Goal: Contribute content: Add original content to the website for others to see

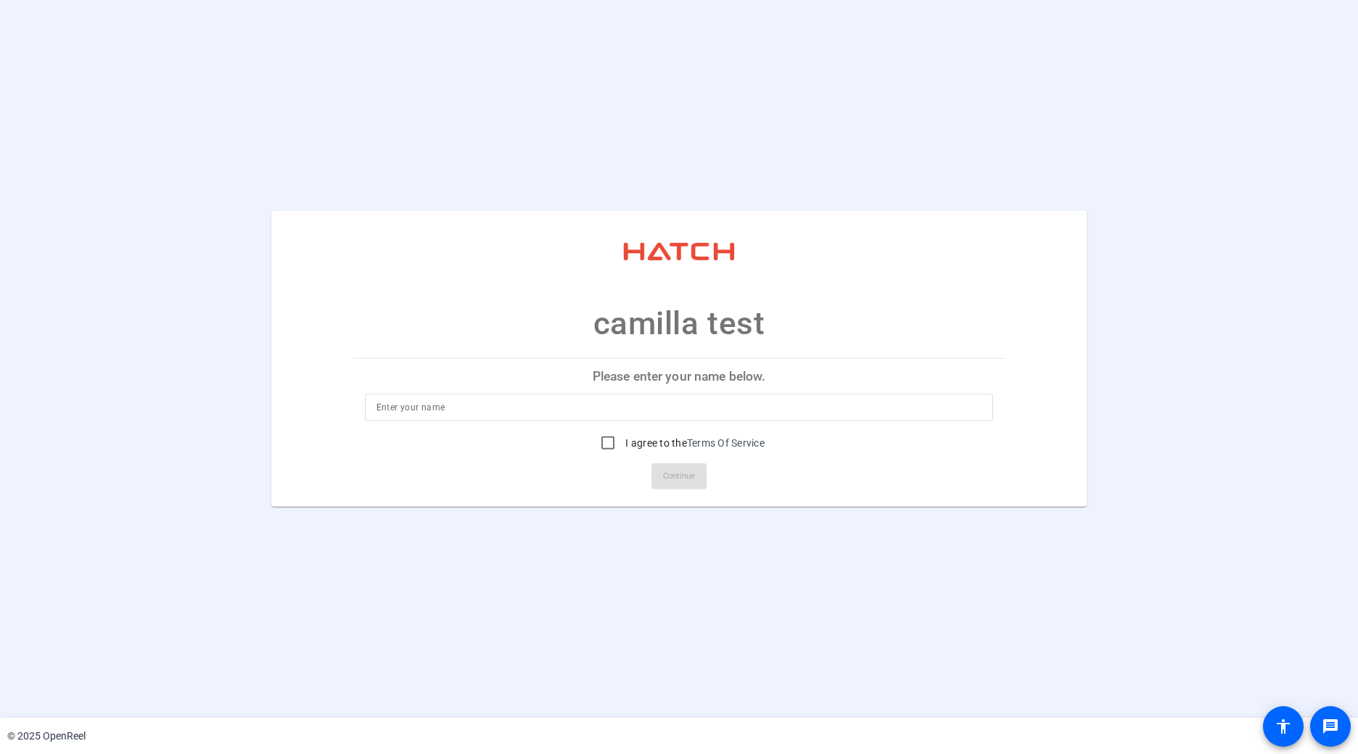
click at [618, 410] on input at bounding box center [679, 407] width 606 height 17
type input "[EMAIL_ADDRESS][PERSON_NAME][PERSON_NAME][DOMAIN_NAME]"
click at [609, 439] on input "I agree to the Terms Of Service" at bounding box center [607, 443] width 29 height 29
checkbox input "true"
click at [663, 480] on span "Continue" at bounding box center [679, 477] width 32 height 22
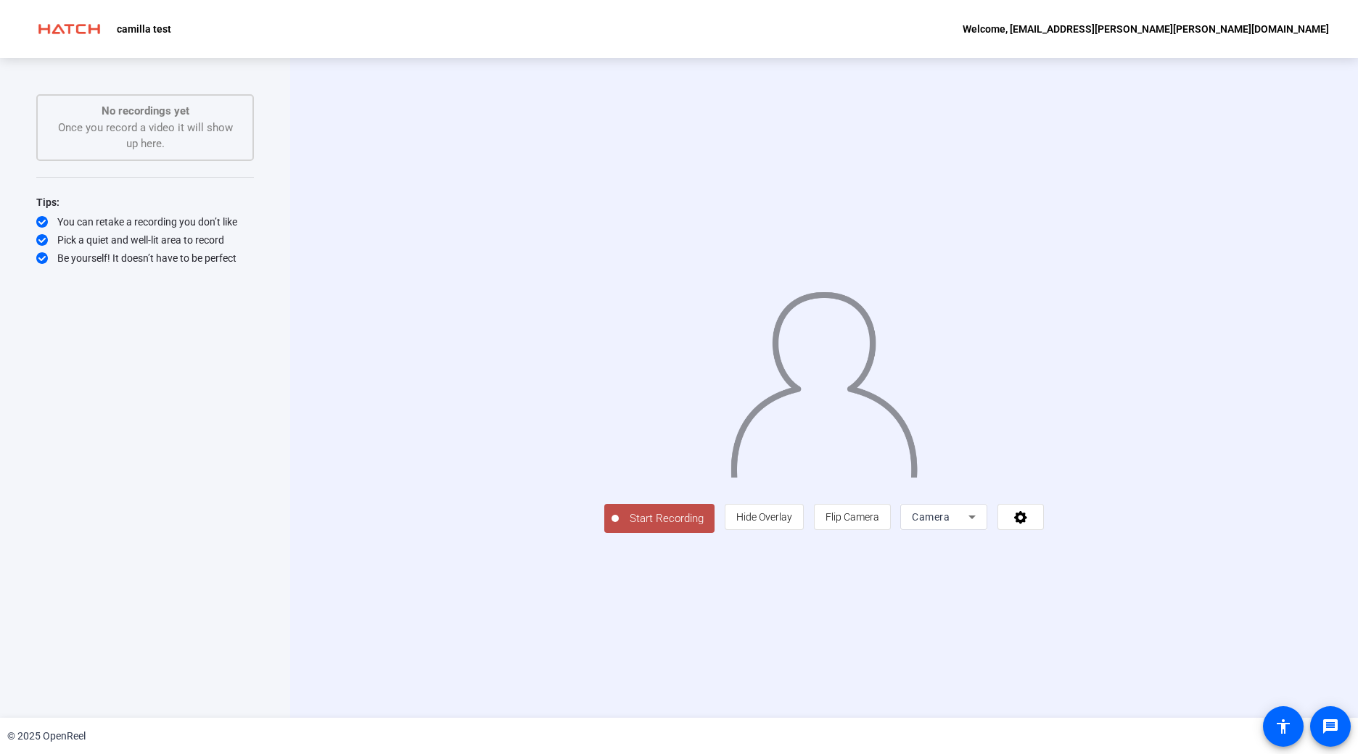
click at [949, 523] on span "Camera" at bounding box center [931, 517] width 38 height 12
click at [1104, 720] on span "Screen And Camera" at bounding box center [1126, 714] width 75 height 35
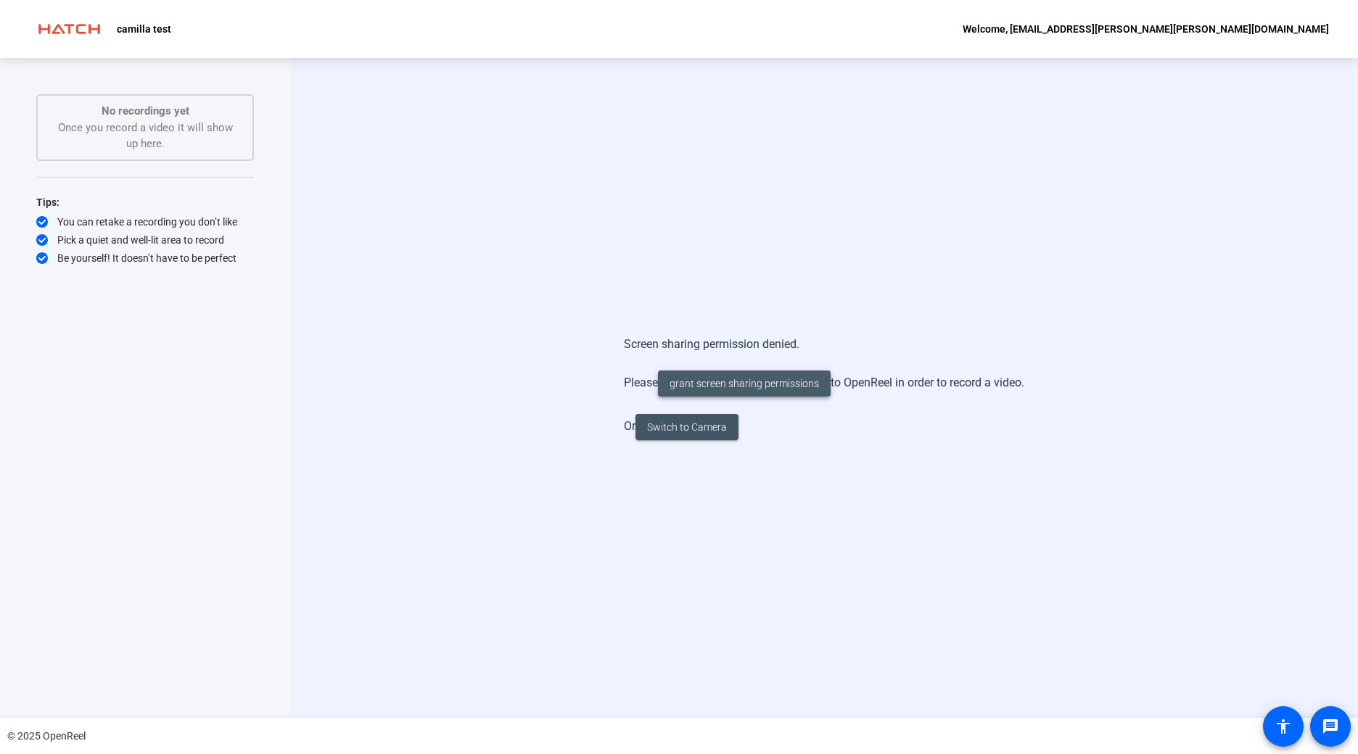
click at [799, 386] on span "grant screen sharing permissions" at bounding box center [743, 383] width 149 height 15
click at [707, 426] on span "Switch to Camera" at bounding box center [687, 427] width 80 height 15
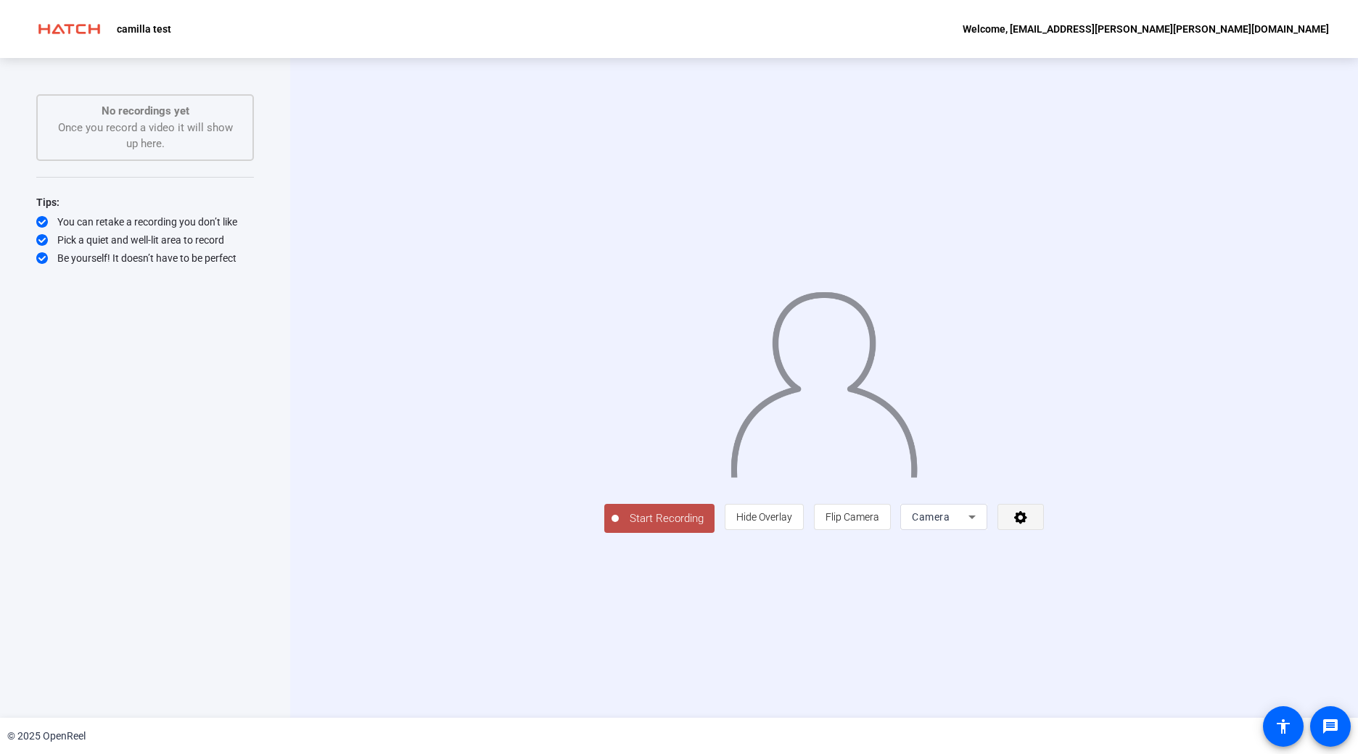
click at [1029, 524] on icon at bounding box center [1020, 517] width 17 height 15
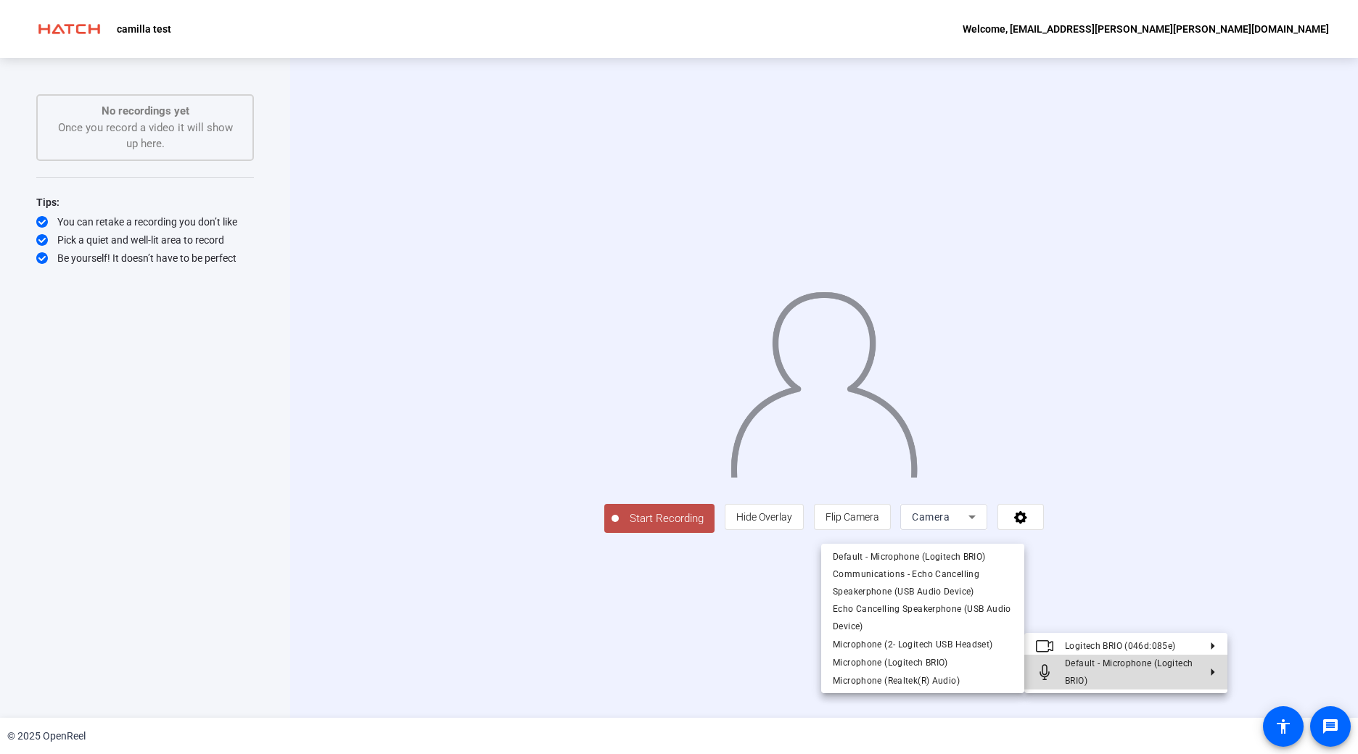
click at [1199, 664] on button "Default - Microphone (Logitech BRIO)" at bounding box center [1125, 672] width 203 height 35
click at [1154, 617] on div at bounding box center [679, 377] width 1358 height 754
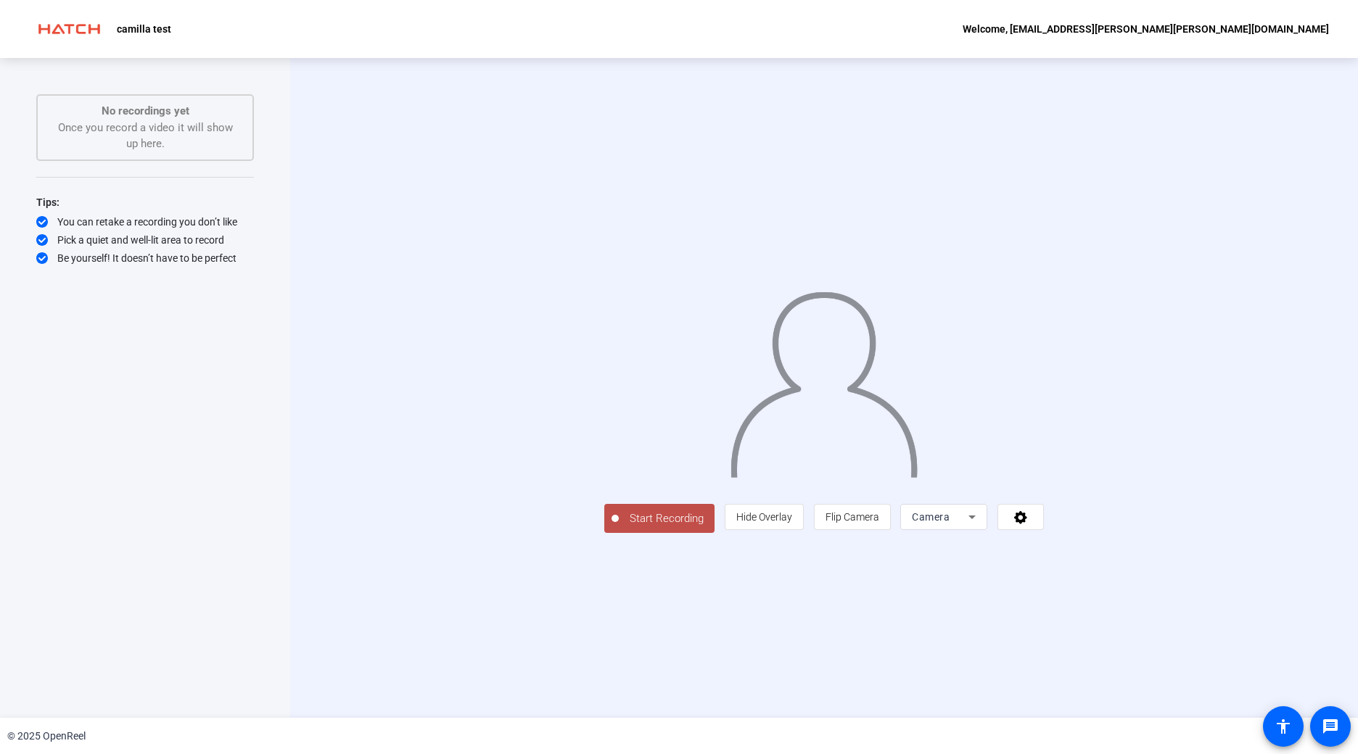
click at [980, 526] on icon at bounding box center [971, 516] width 17 height 17
click at [1218, 622] on div at bounding box center [679, 377] width 1358 height 754
click at [1043, 534] on span at bounding box center [1020, 517] width 45 height 35
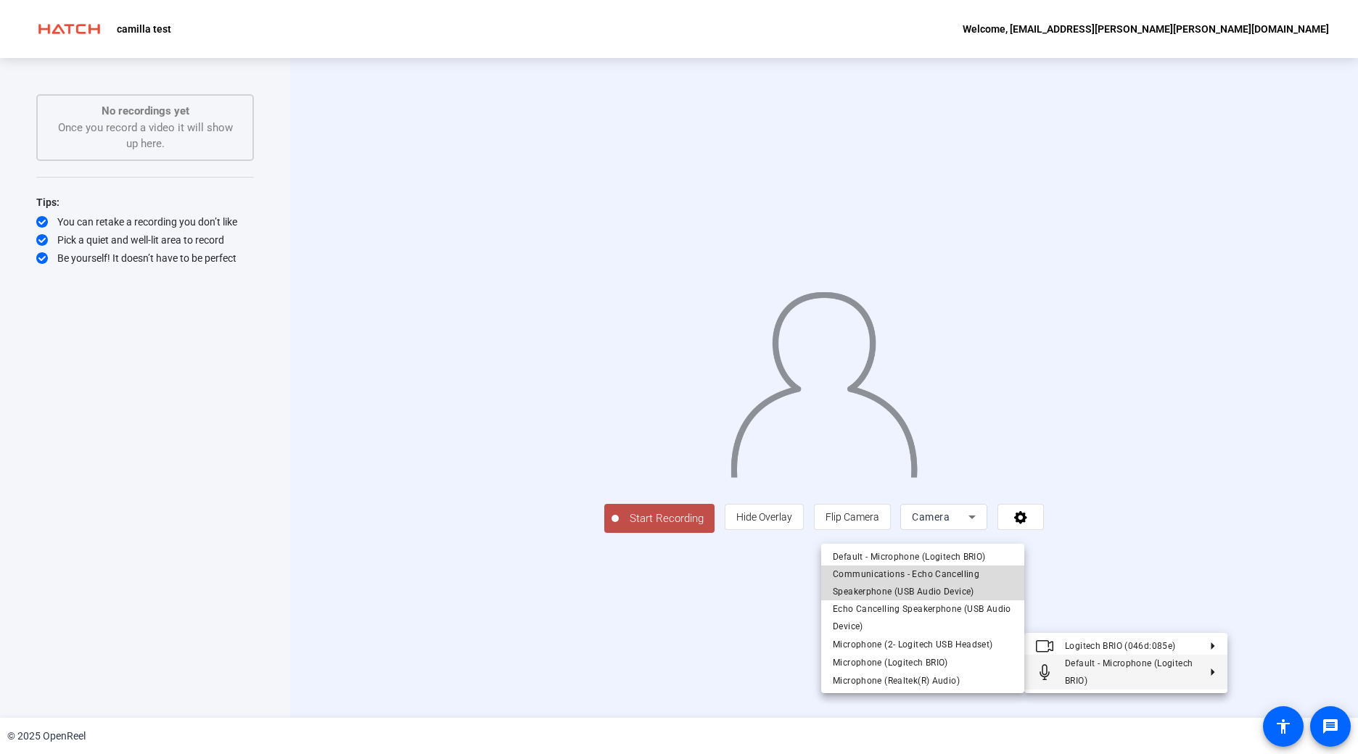
click at [954, 584] on span "Communications - Echo Cancelling Speakerphone (USB Audio Device)" at bounding box center [923, 583] width 180 height 35
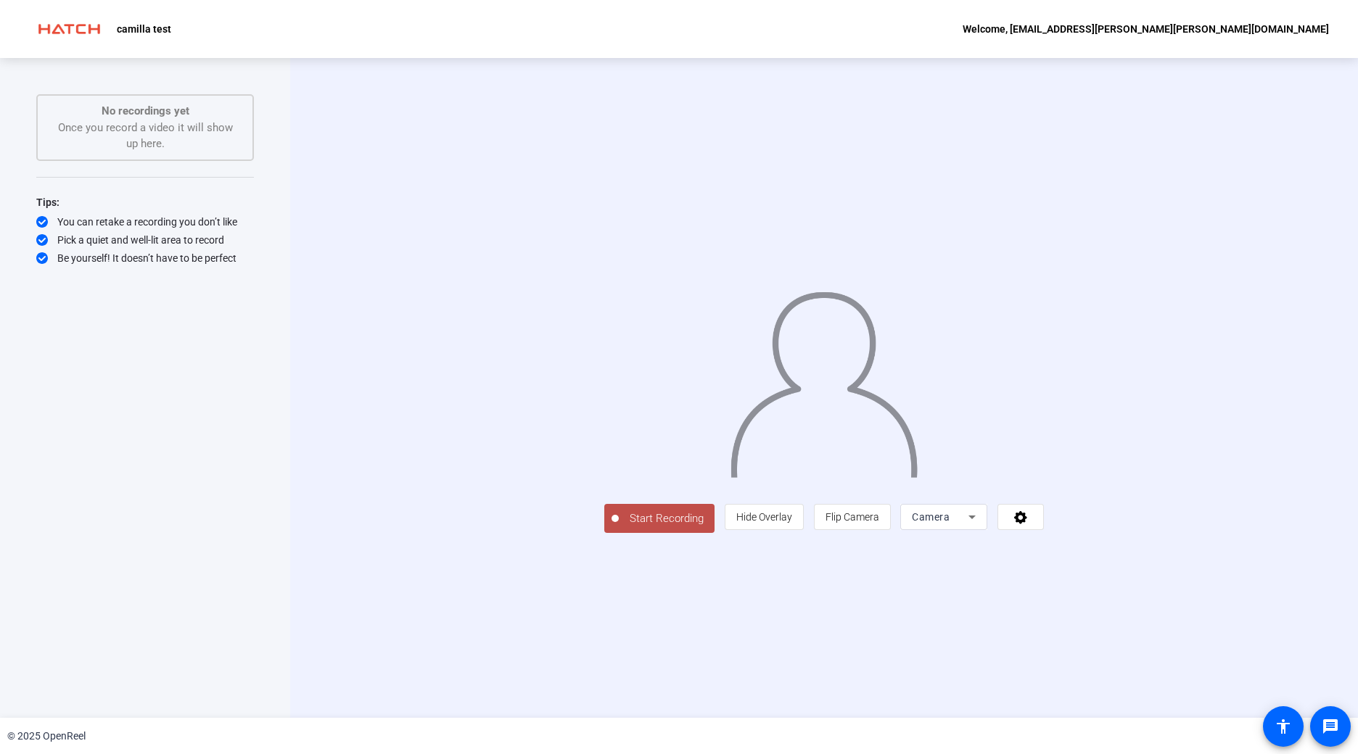
click at [619, 527] on span "Start Recording" at bounding box center [667, 519] width 96 height 17
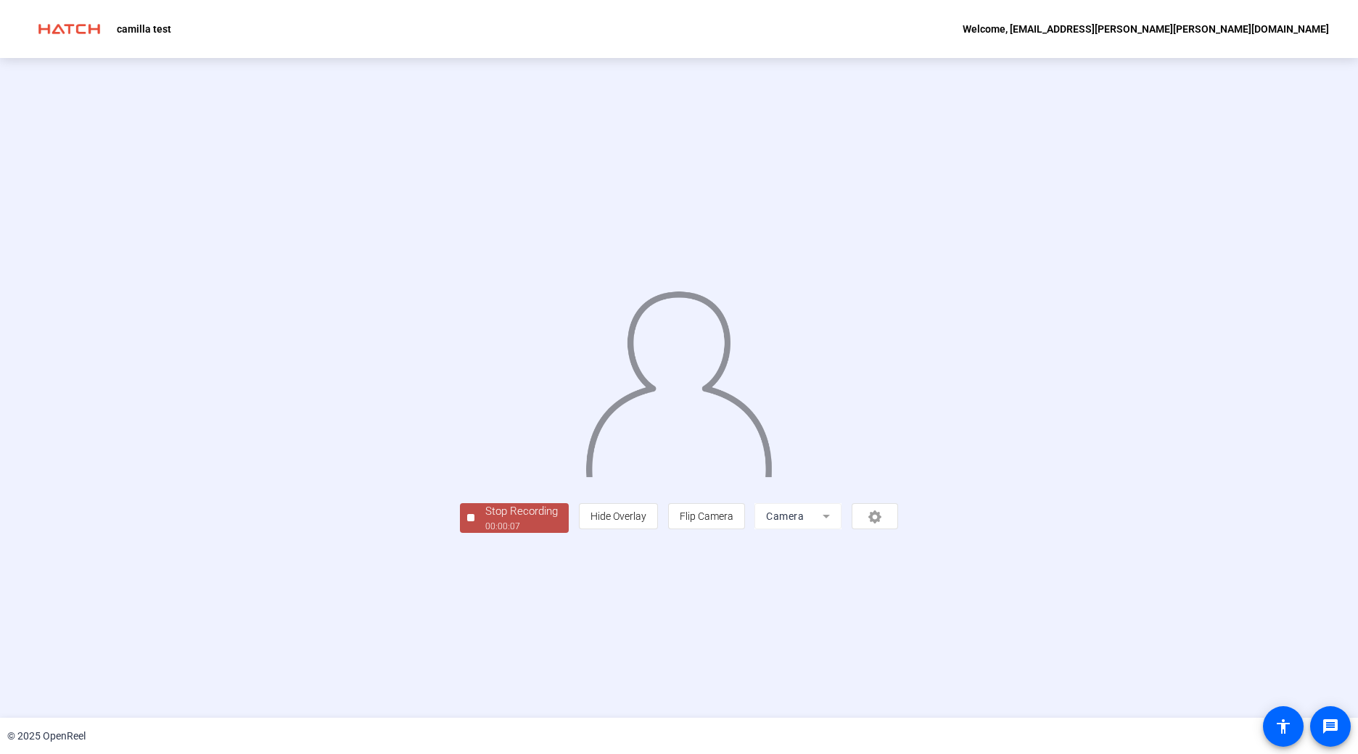
click at [485, 520] on div "Stop Recording" at bounding box center [521, 511] width 73 height 17
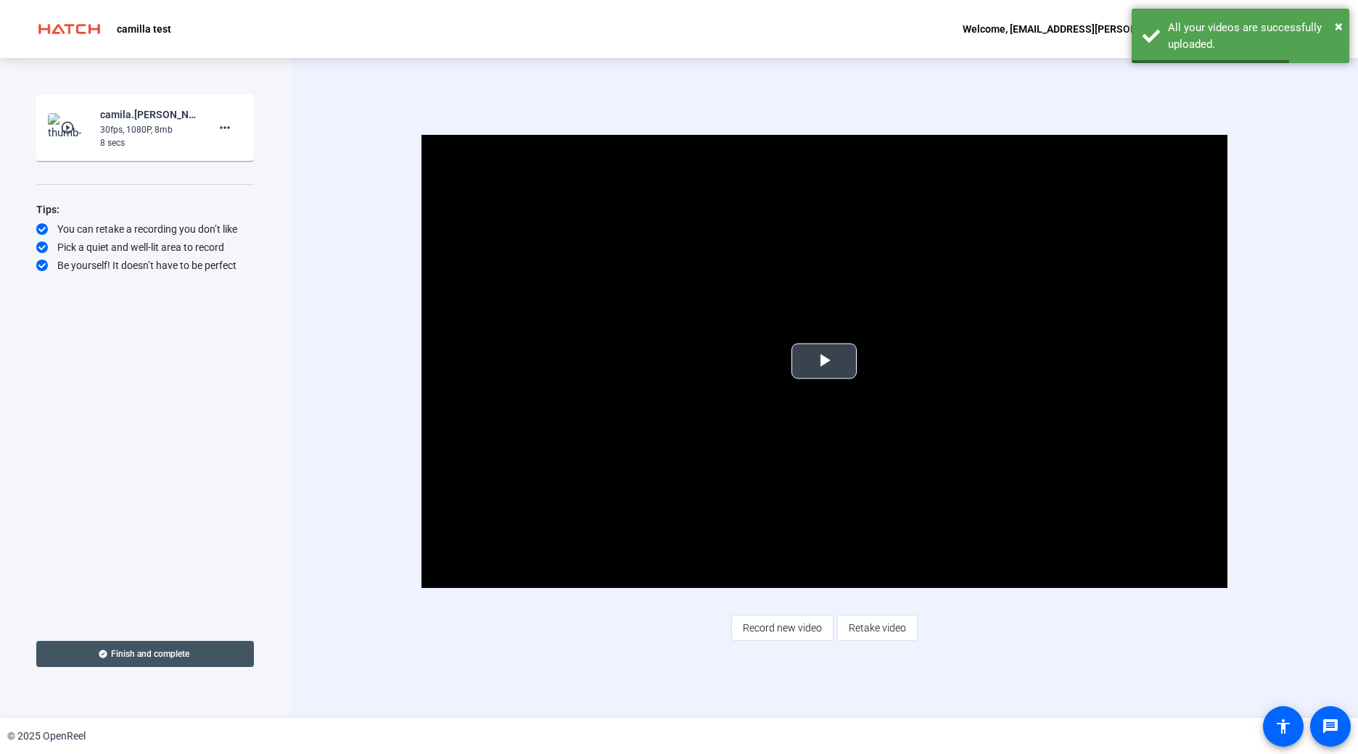
click at [824, 361] on span "Video Player" at bounding box center [824, 361] width 0 height 0
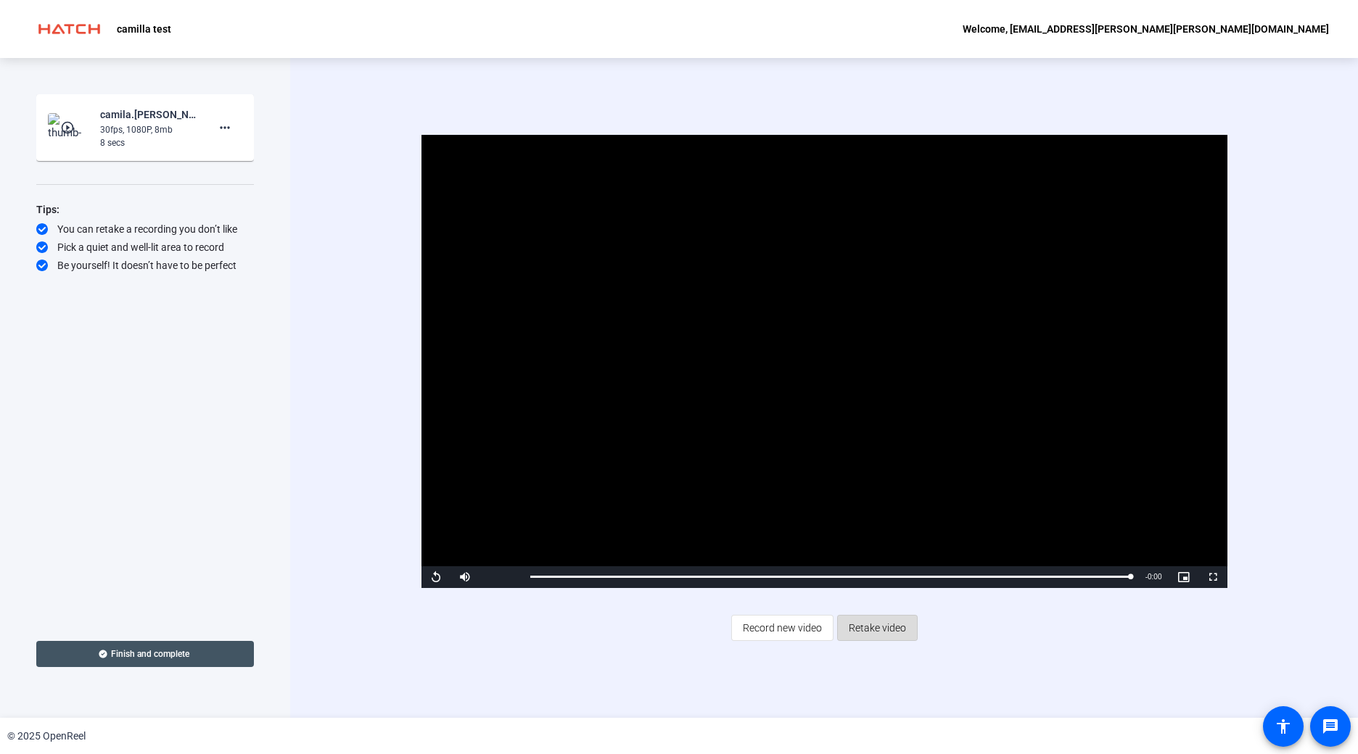
click at [901, 627] on span "Retake video" at bounding box center [876, 628] width 57 height 28
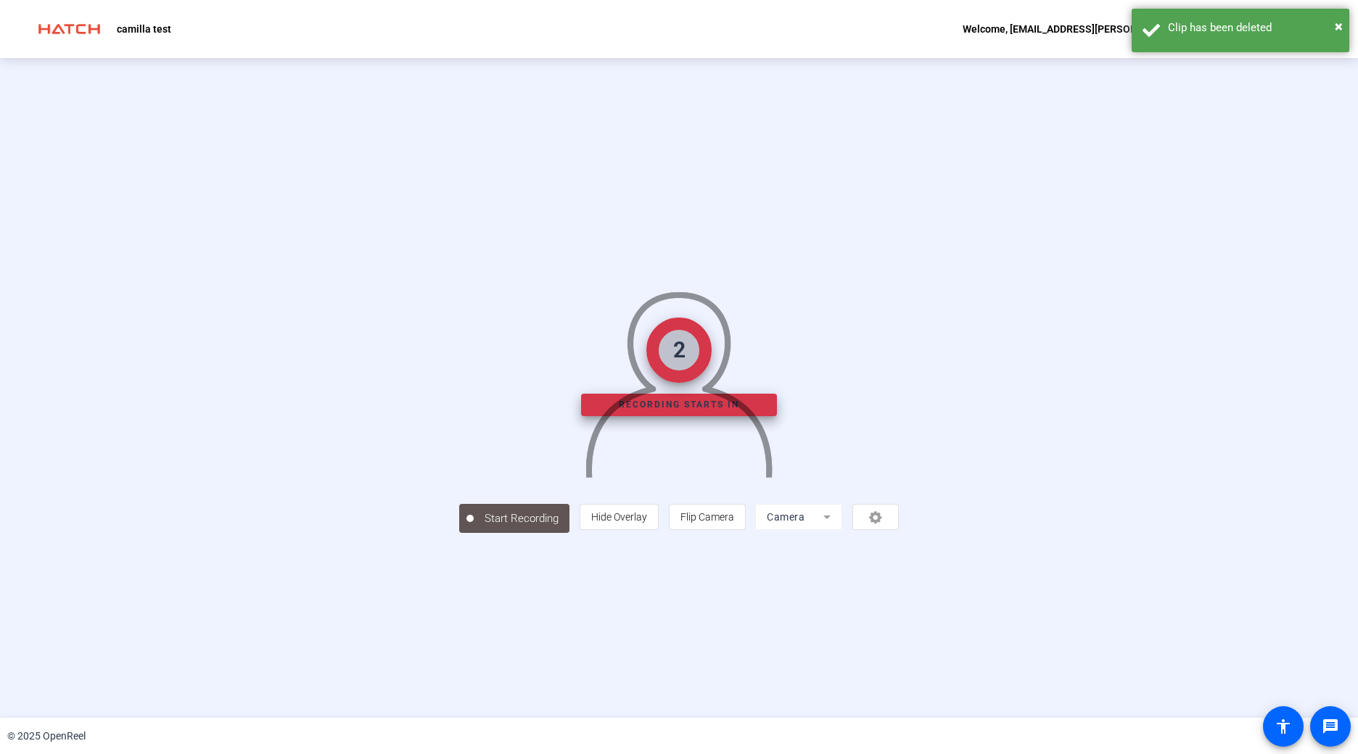
click at [842, 530] on mat-form-field "Camera" at bounding box center [798, 517] width 87 height 26
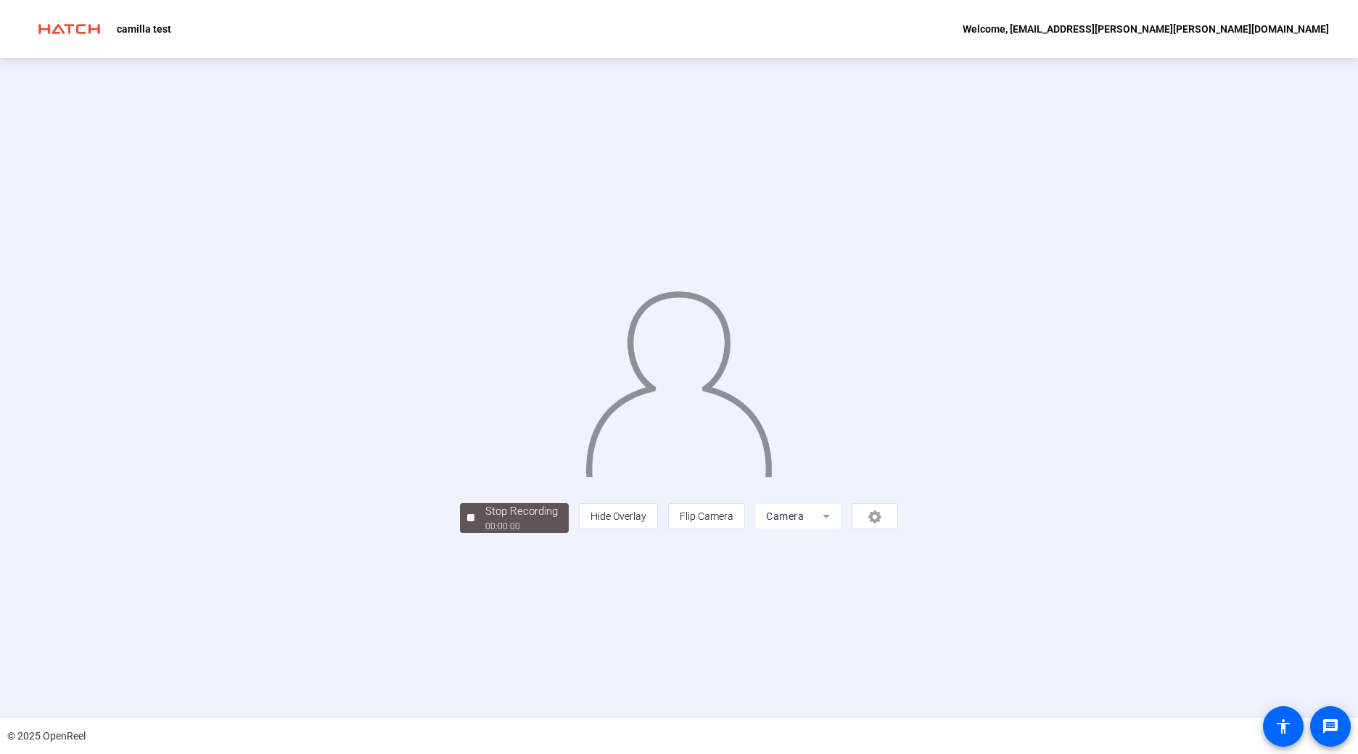
click at [898, 529] on div "person Hide Overlay flip Flip Camera Camera" at bounding box center [738, 516] width 319 height 26
click at [474, 533] on span "Stop Recording 00:00:07" at bounding box center [521, 518] width 94 height 30
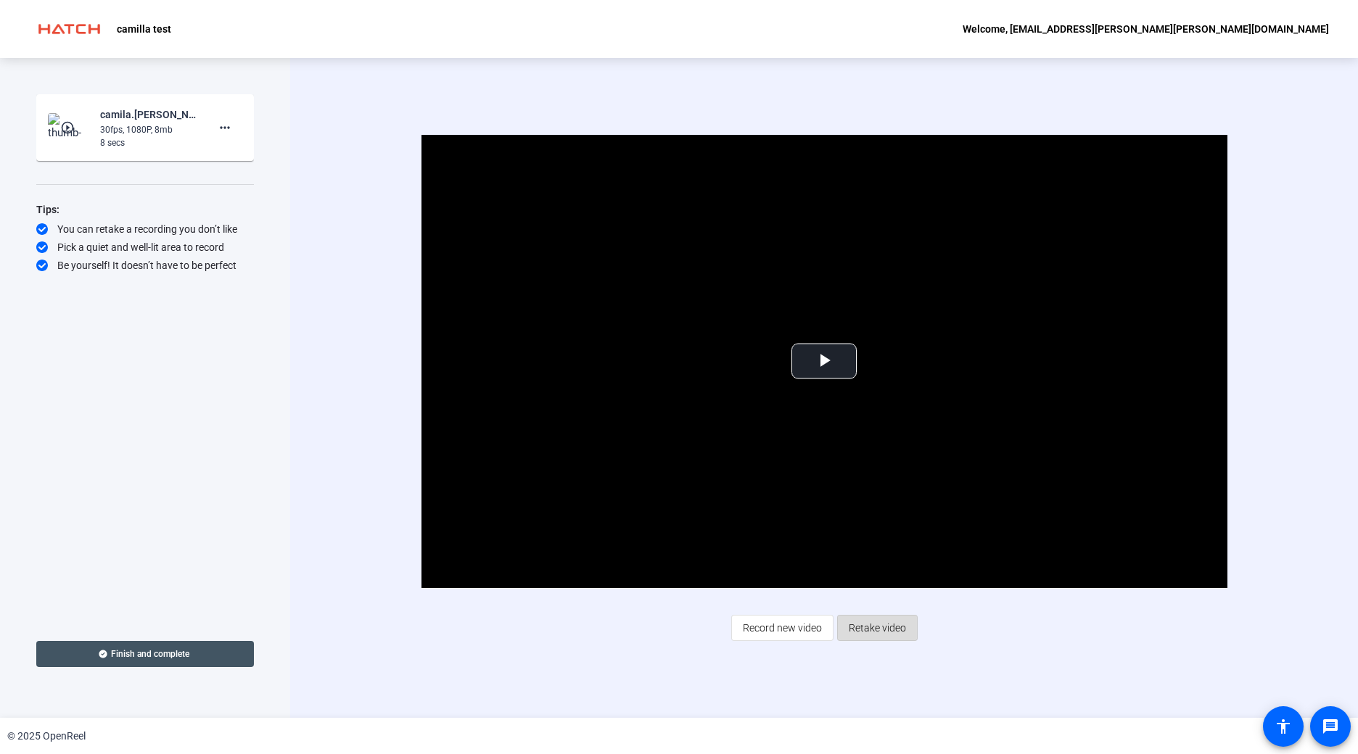
click at [867, 636] on span "Retake video" at bounding box center [876, 628] width 57 height 28
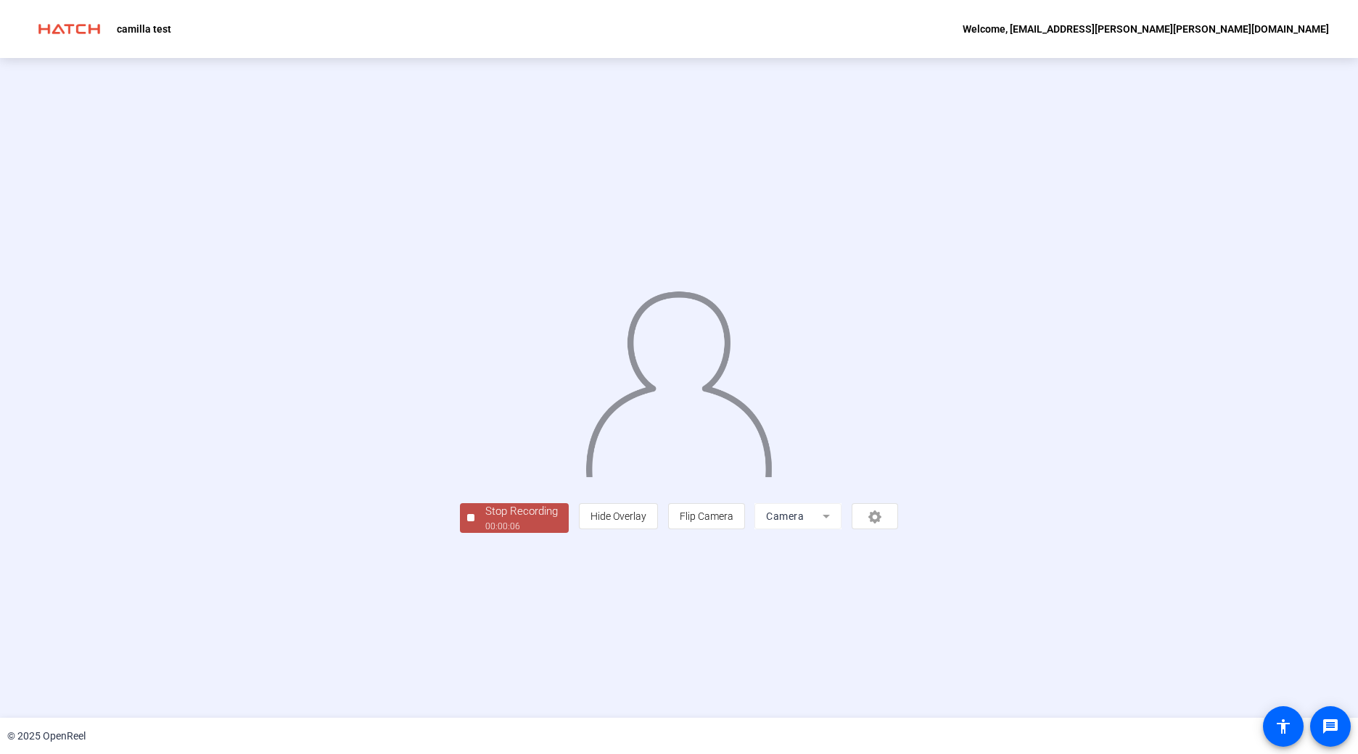
click at [485, 533] on div "00:00:06" at bounding box center [521, 526] width 73 height 13
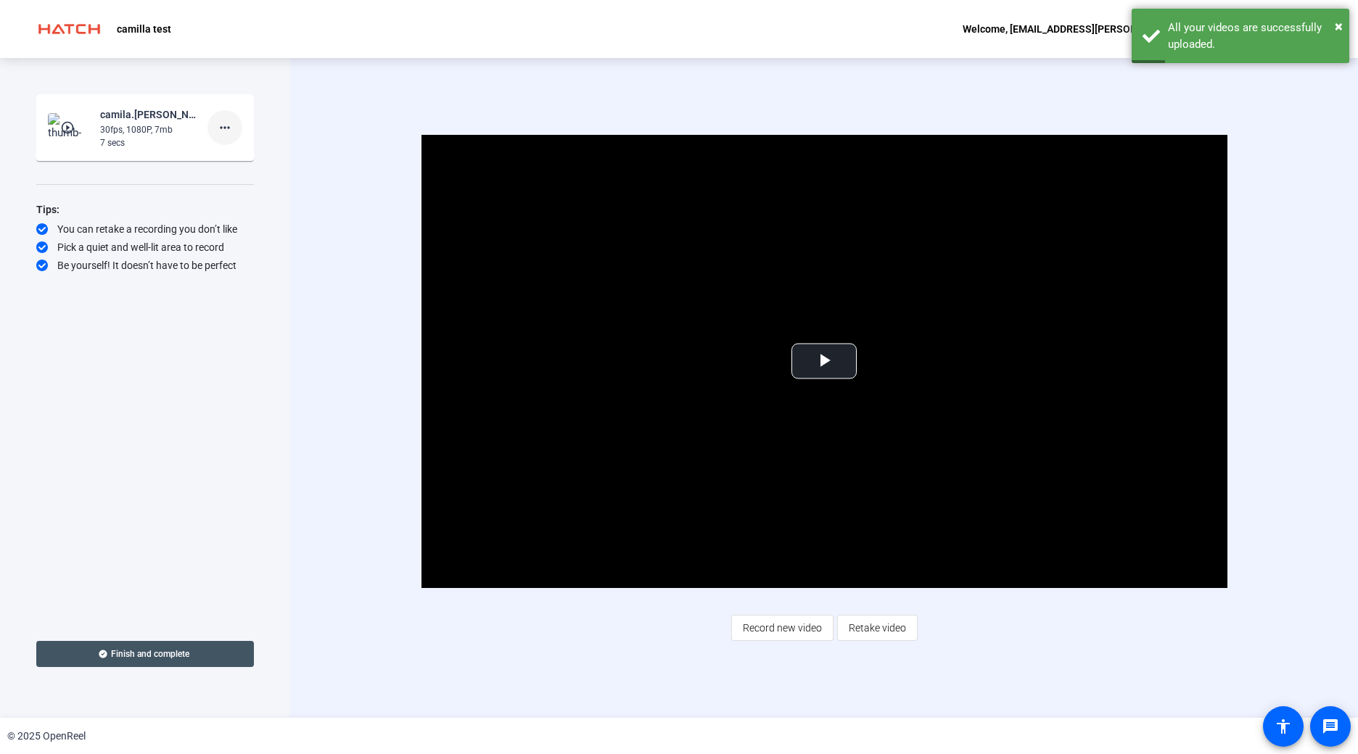
click at [219, 128] on mat-icon "more_horiz" at bounding box center [224, 127] width 17 height 17
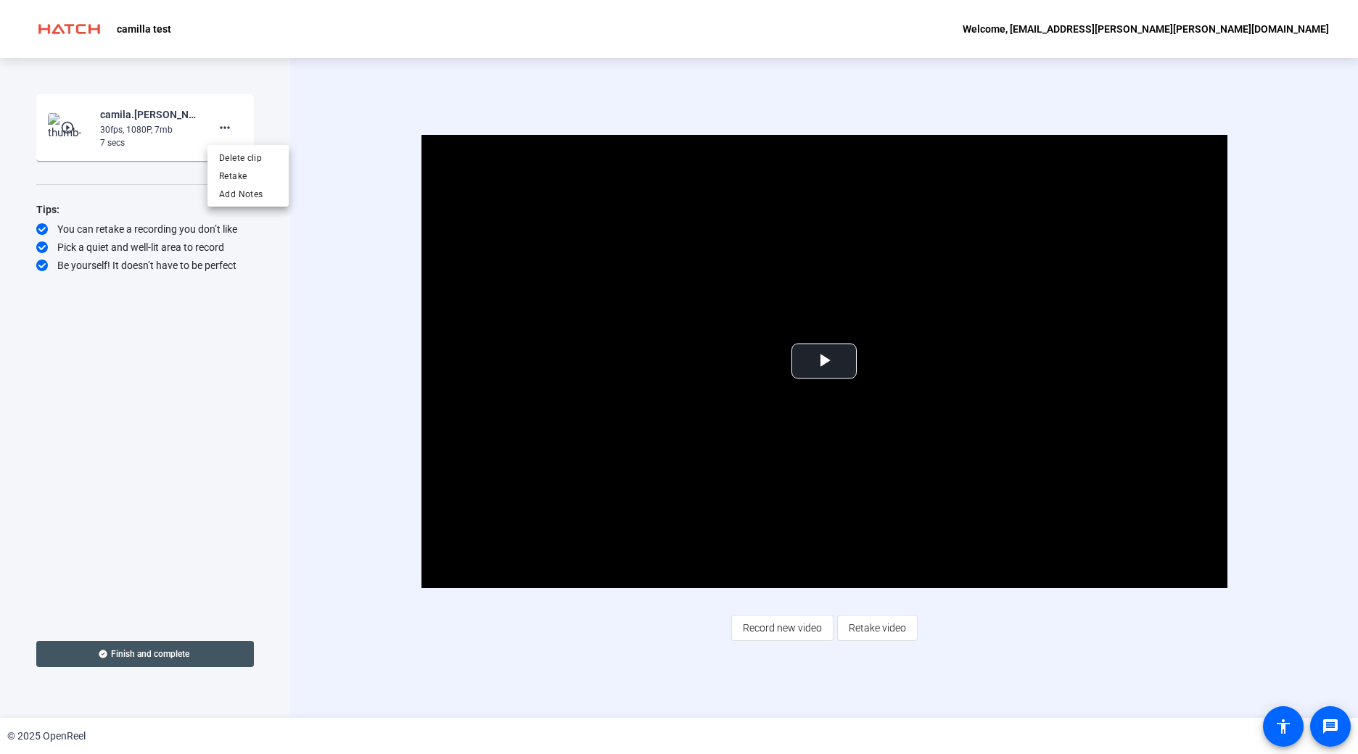
click at [320, 129] on div at bounding box center [679, 377] width 1358 height 754
click at [824, 361] on span "Video Player" at bounding box center [824, 361] width 0 height 0
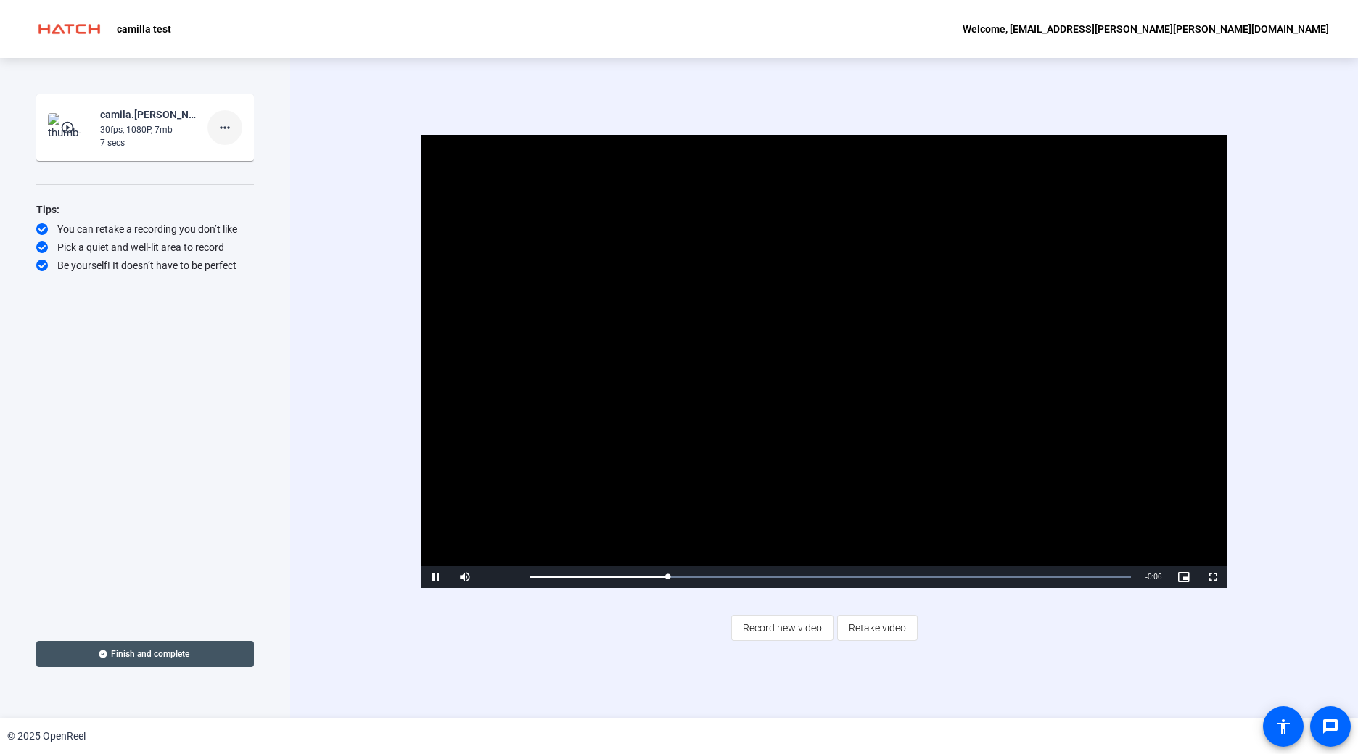
click at [230, 125] on mat-icon "more_horiz" at bounding box center [224, 127] width 17 height 17
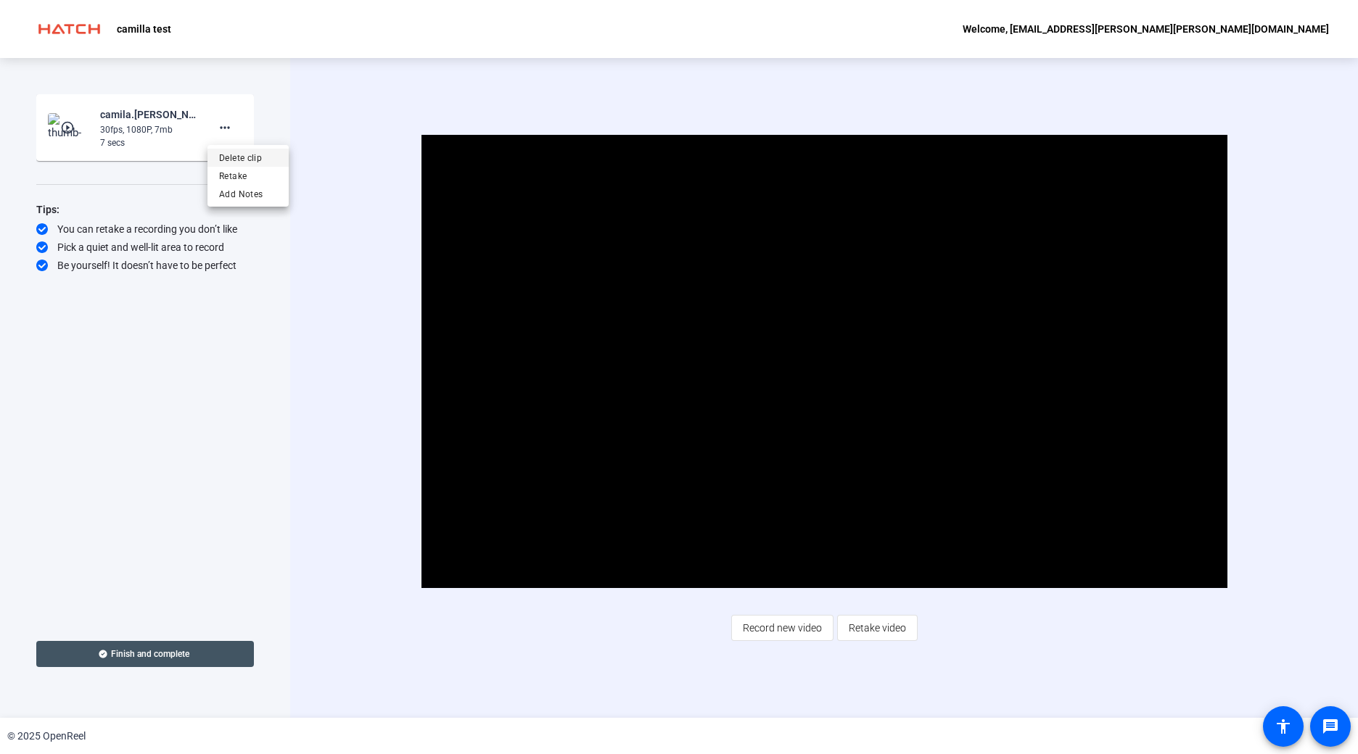
click at [257, 160] on span "Delete clip" at bounding box center [248, 157] width 58 height 17
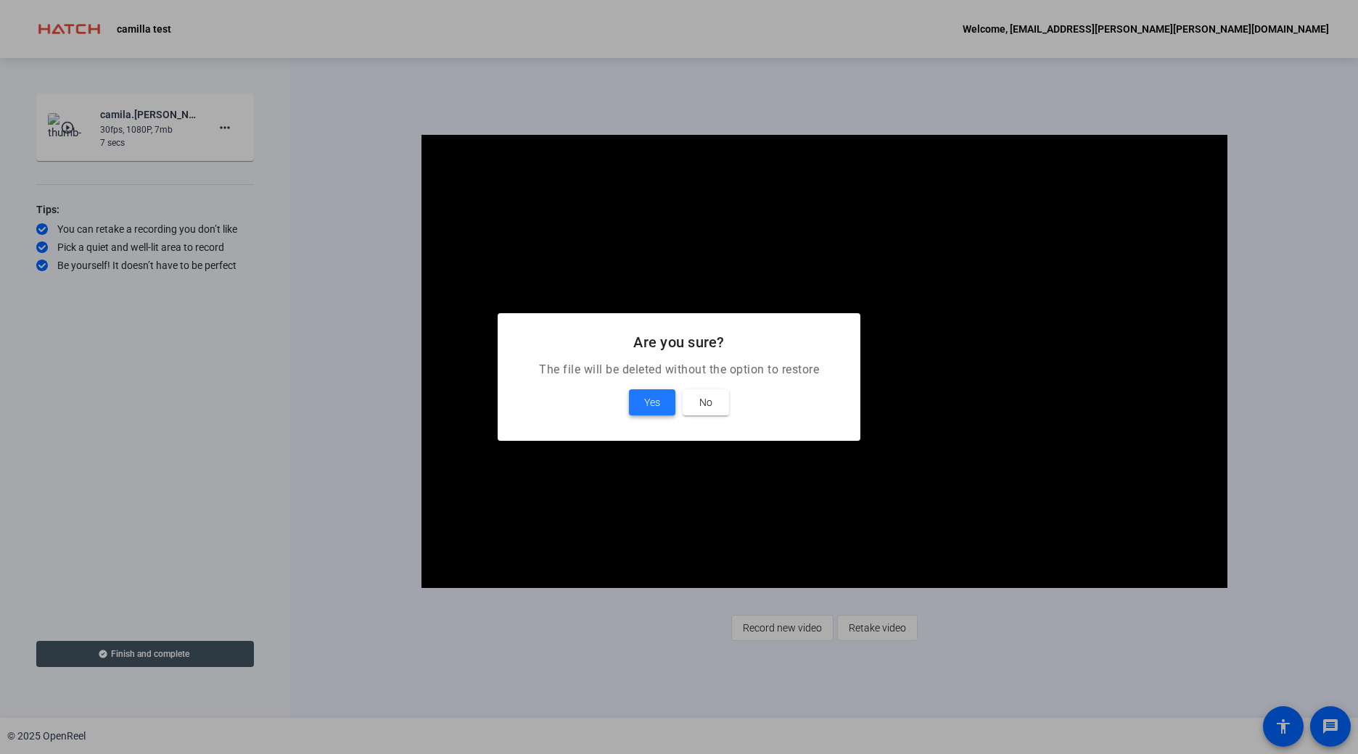
click at [658, 405] on span "Yes" at bounding box center [652, 402] width 16 height 17
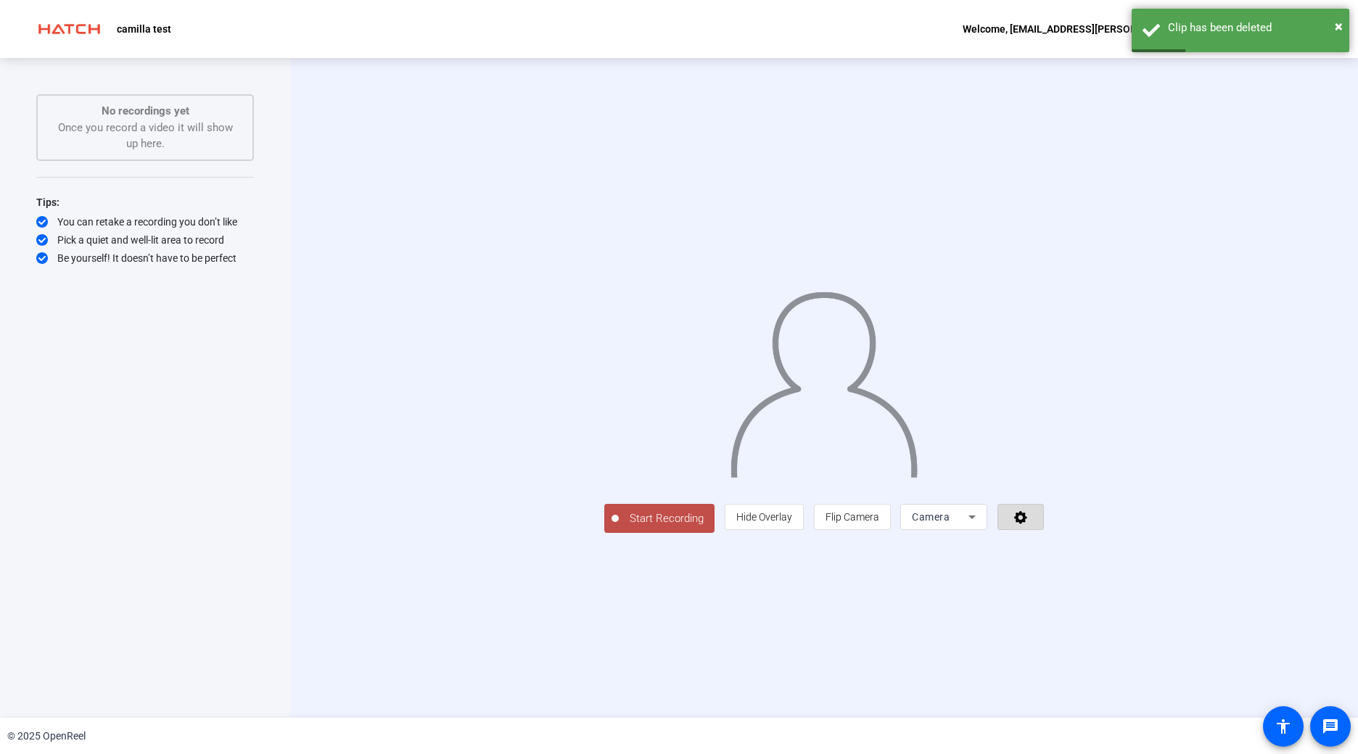
click at [1029, 524] on icon at bounding box center [1020, 517] width 17 height 15
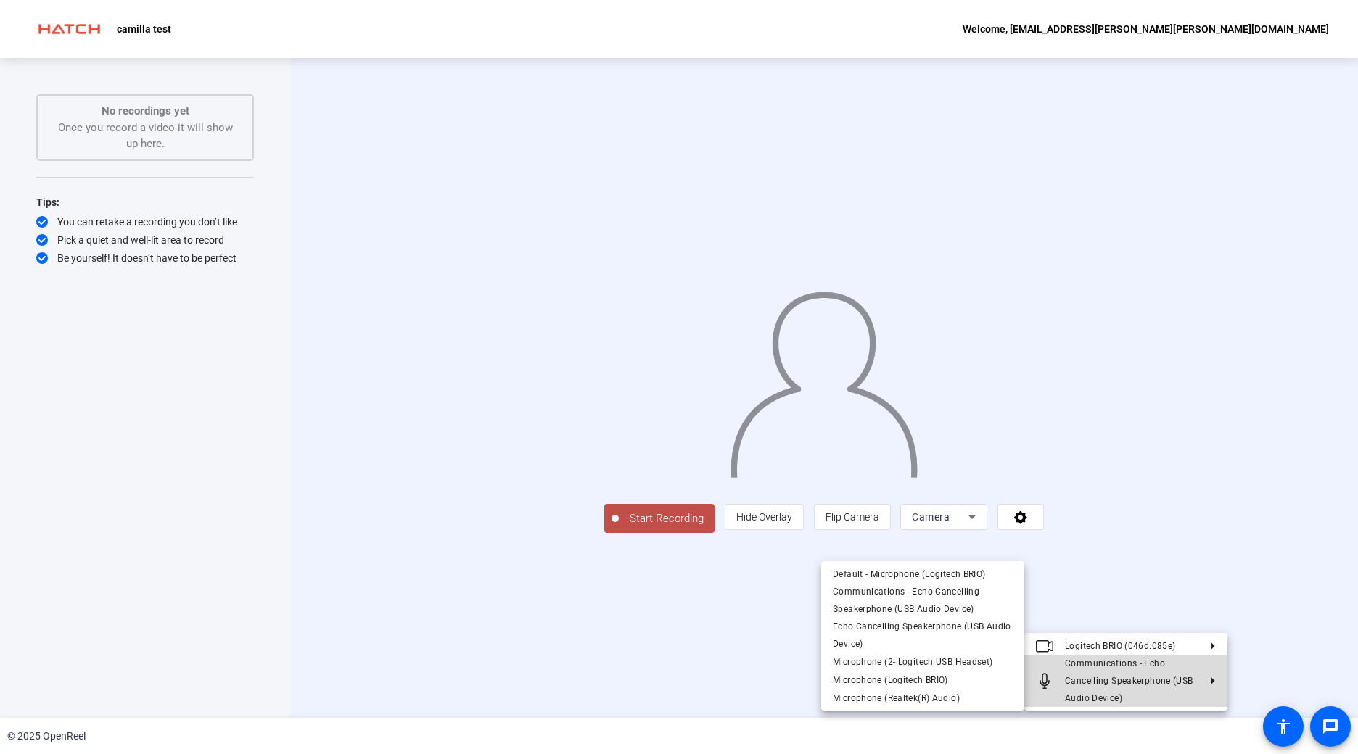
click at [1165, 678] on span "Communications - Echo Cancelling Speakerphone (USB Audio Device)" at bounding box center [1129, 680] width 128 height 45
click at [978, 569] on span "Default - Microphone (Logitech BRIO)" at bounding box center [909, 574] width 153 height 10
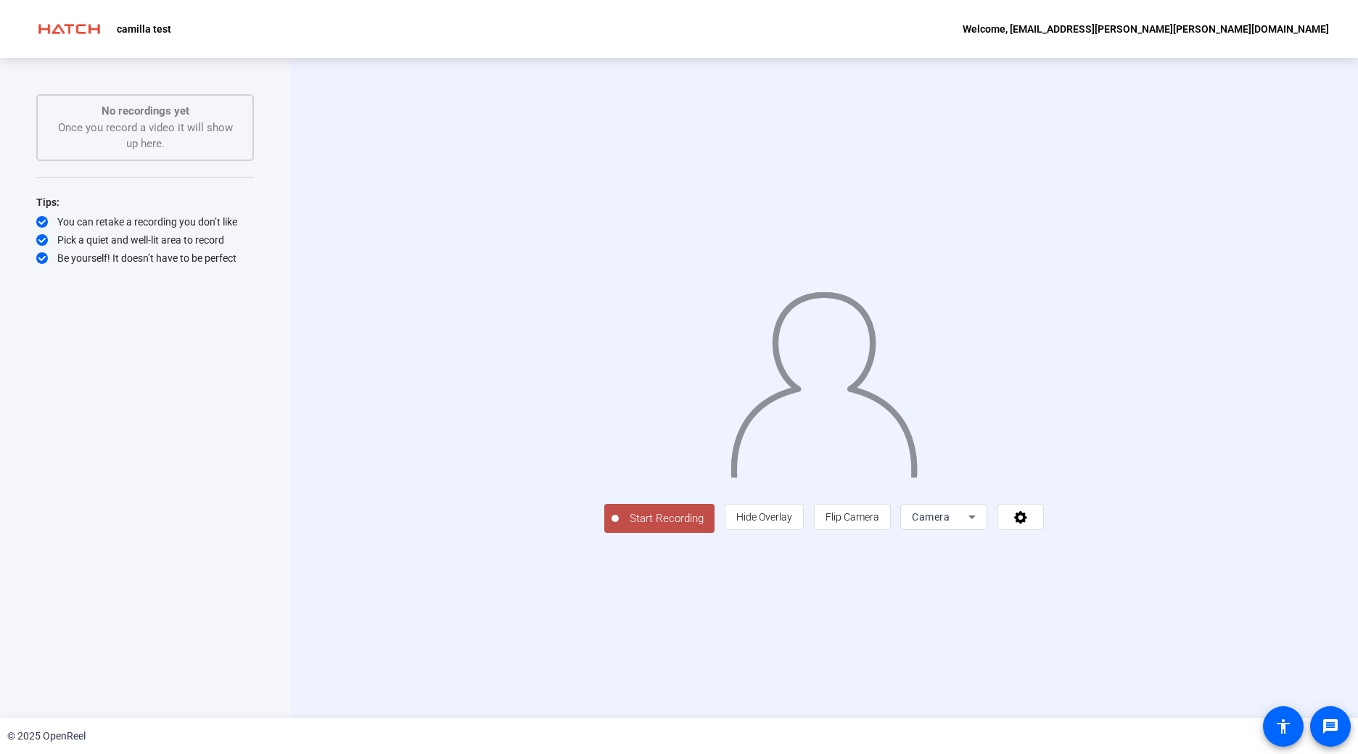
click at [619, 527] on span "Start Recording" at bounding box center [667, 519] width 96 height 17
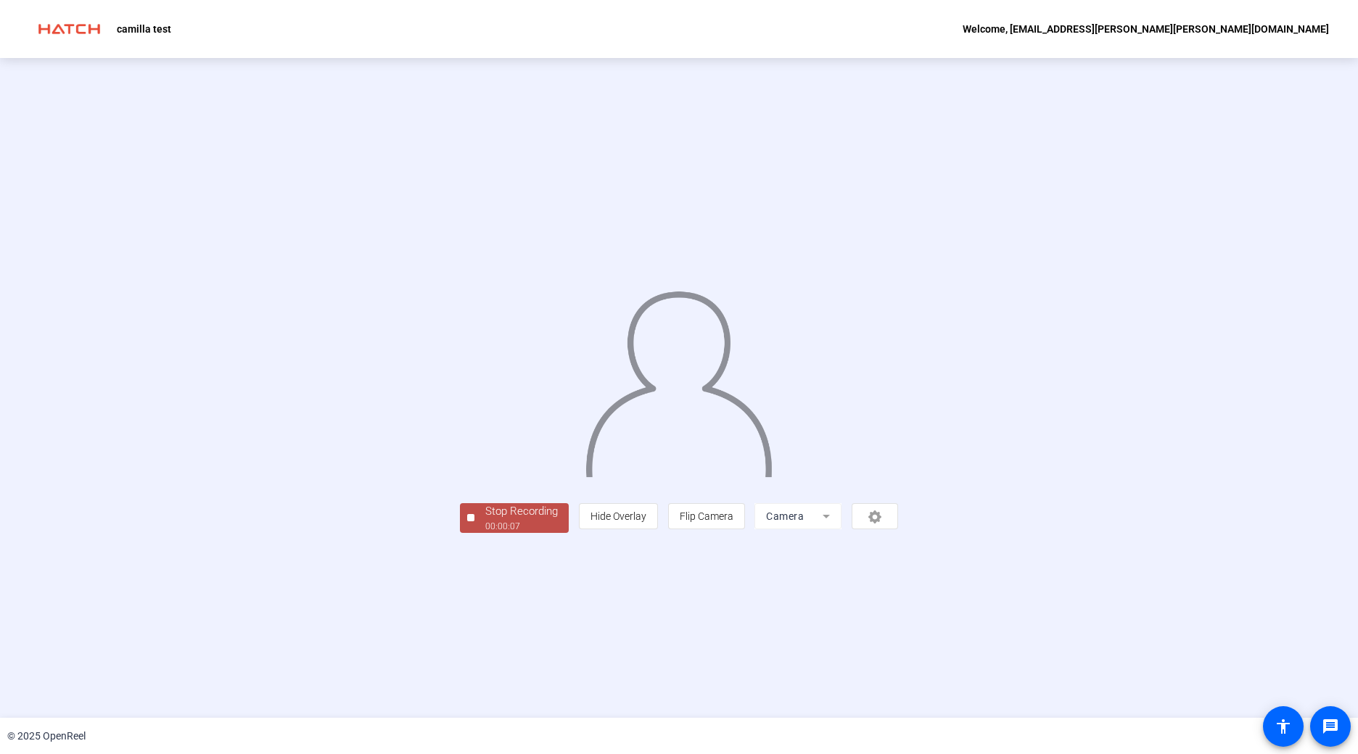
click at [485, 533] on div "00:00:07" at bounding box center [521, 526] width 73 height 13
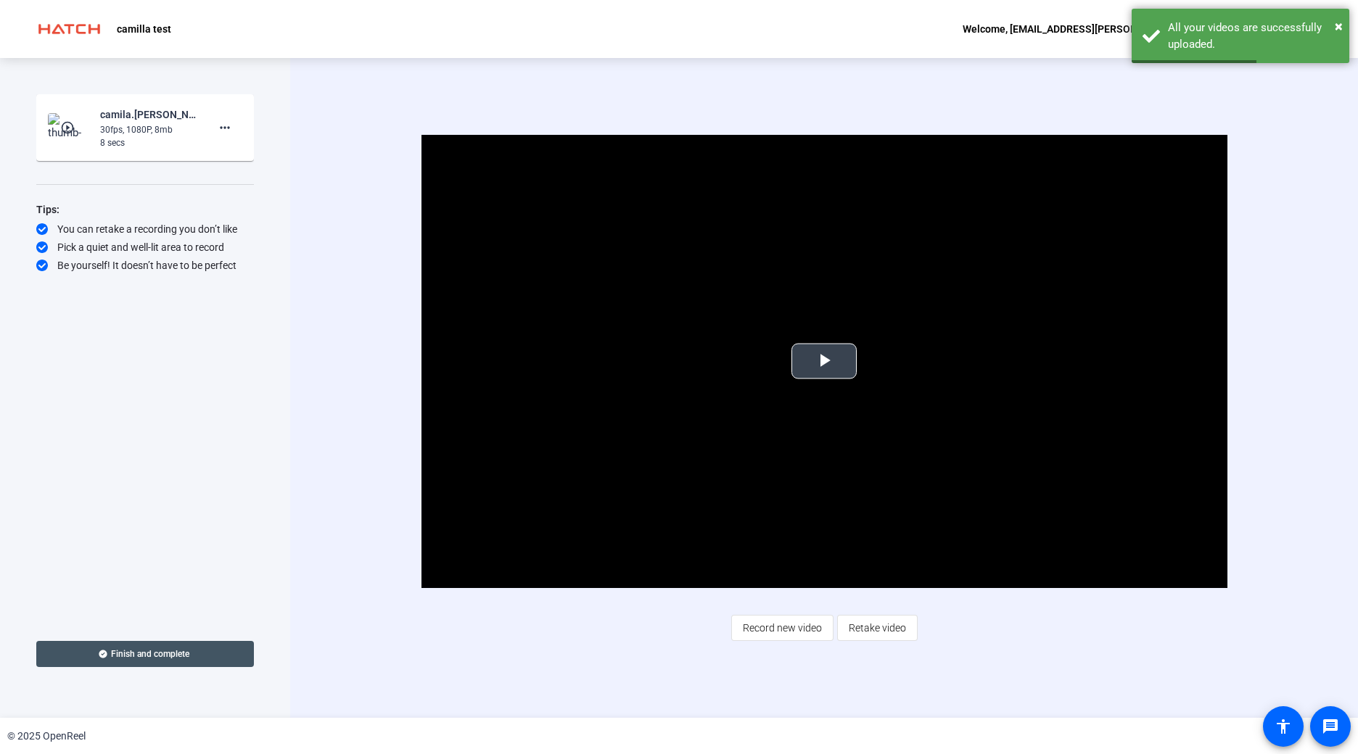
click at [824, 361] on span "Video Player" at bounding box center [824, 361] width 0 height 0
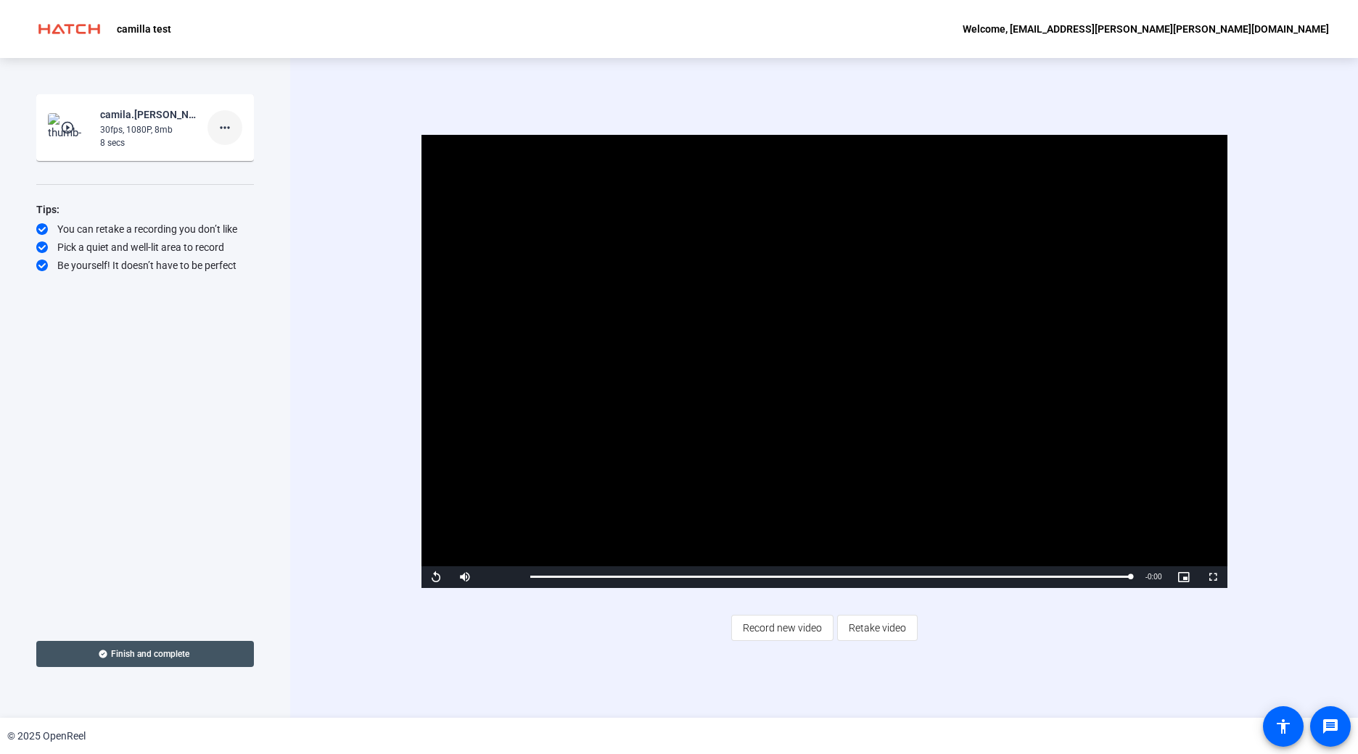
click at [228, 123] on mat-icon "more_horiz" at bounding box center [224, 127] width 17 height 17
click at [268, 154] on span "Delete clip" at bounding box center [248, 157] width 58 height 17
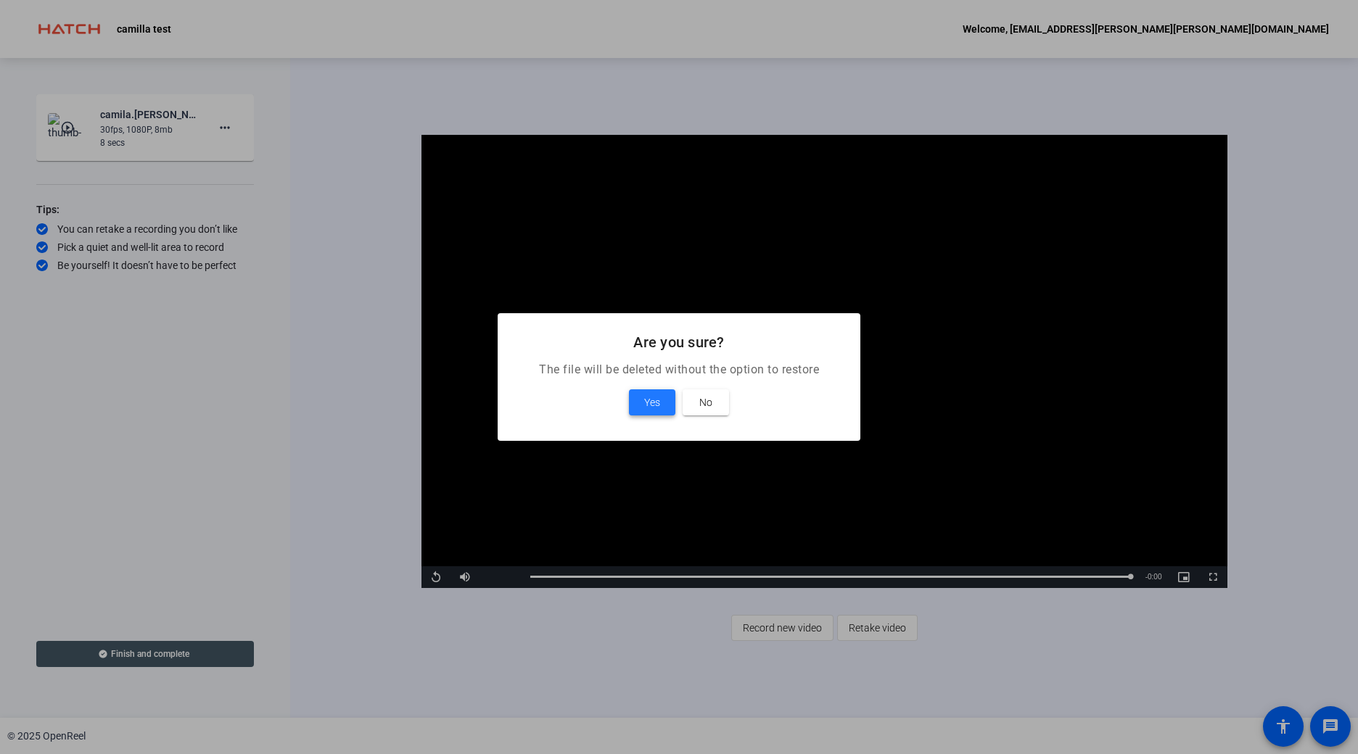
click at [664, 410] on span at bounding box center [652, 402] width 46 height 35
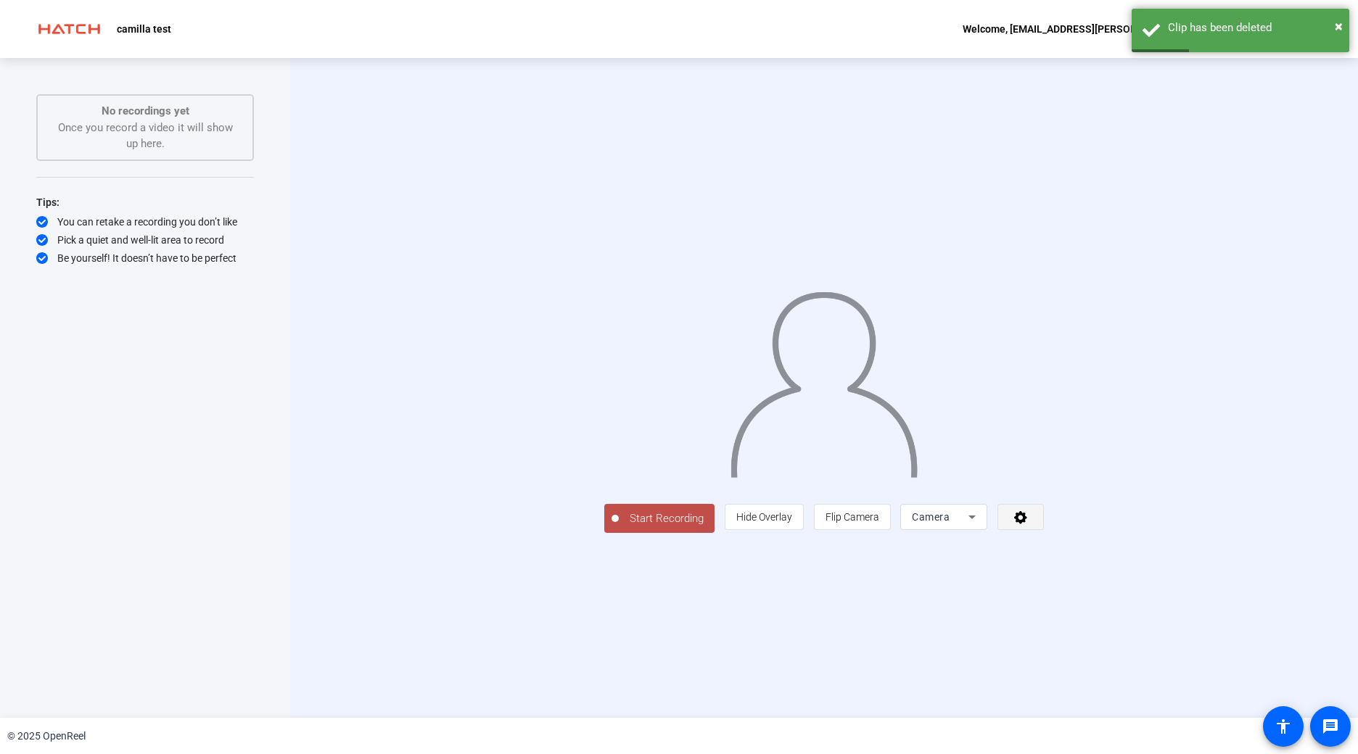
click at [1027, 524] on icon at bounding box center [1020, 517] width 13 height 13
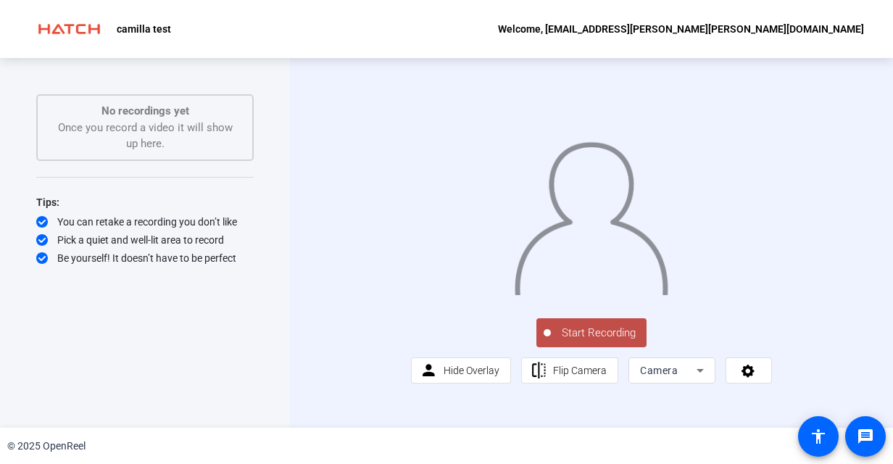
scroll to position [13, 0]
click at [743, 378] on icon at bounding box center [748, 370] width 17 height 15
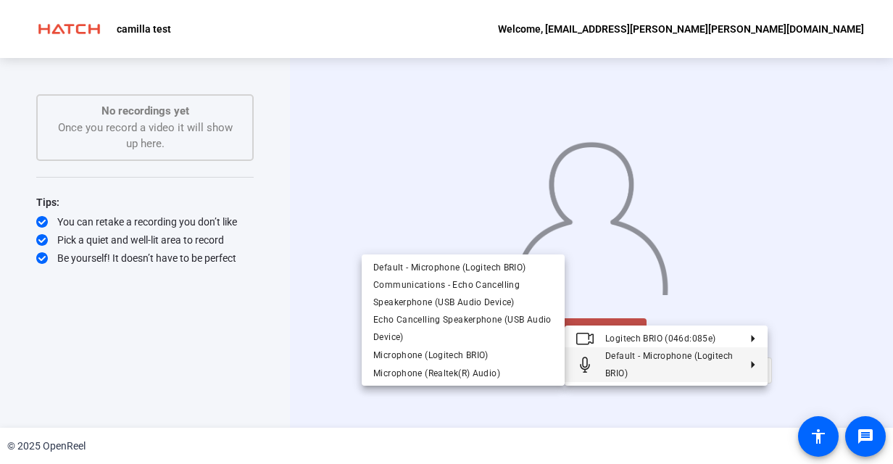
click at [739, 363] on icon at bounding box center [747, 364] width 17 height 7
click at [534, 290] on span "Communications - Echo Cancelling Speakerphone (USB Audio Device)" at bounding box center [463, 293] width 180 height 35
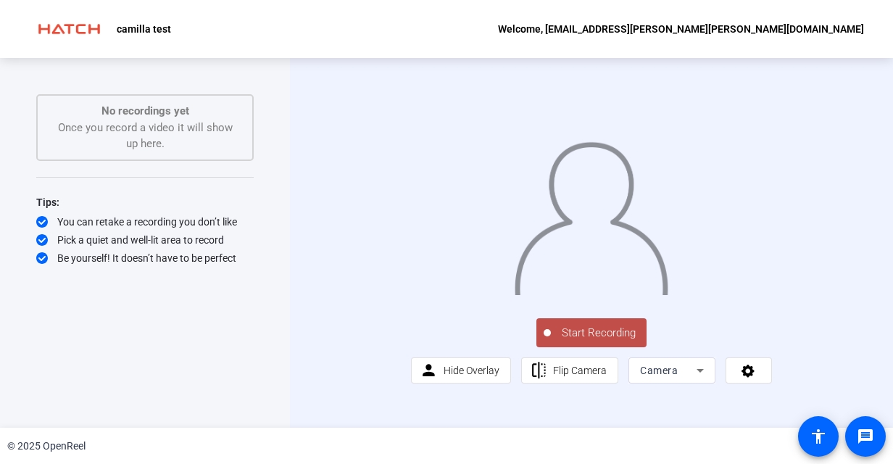
click at [582, 342] on span "Start Recording" at bounding box center [599, 333] width 96 height 17
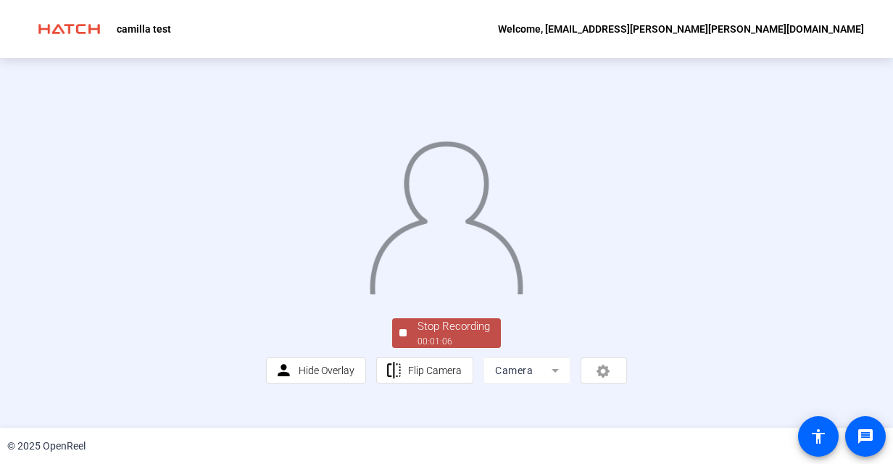
scroll to position [82, 0]
click at [467, 335] on div "Stop Recording" at bounding box center [454, 326] width 73 height 17
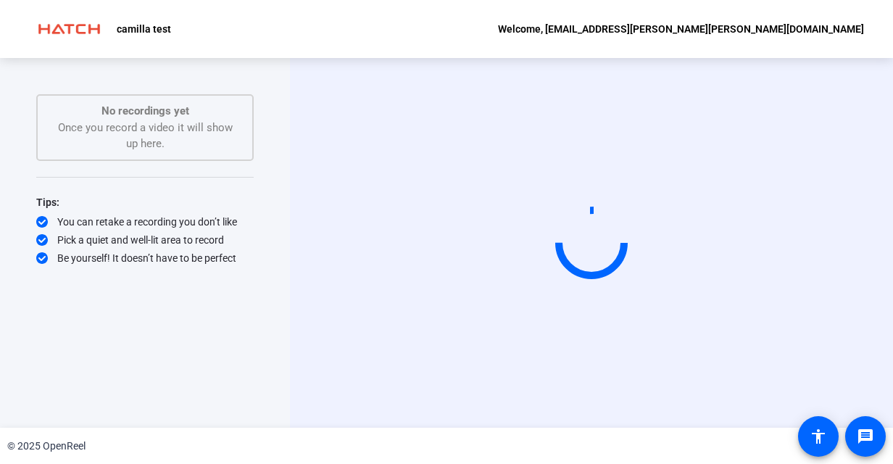
scroll to position [0, 0]
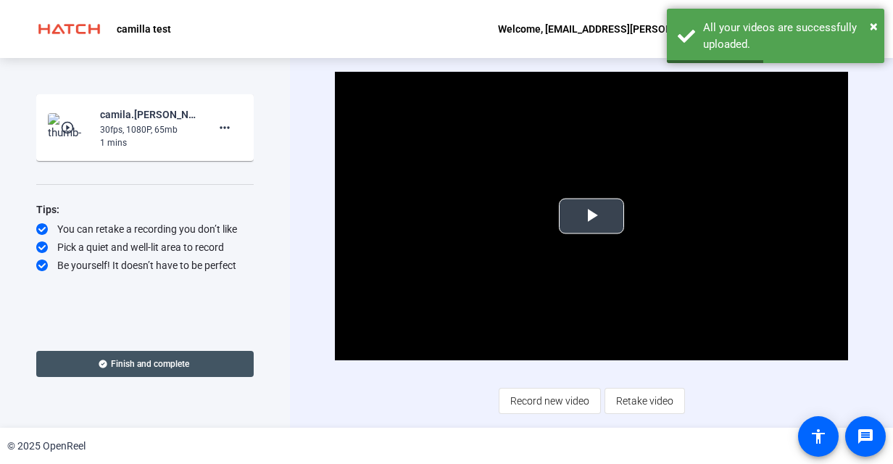
click at [592, 216] on span "Video Player" at bounding box center [592, 216] width 0 height 0
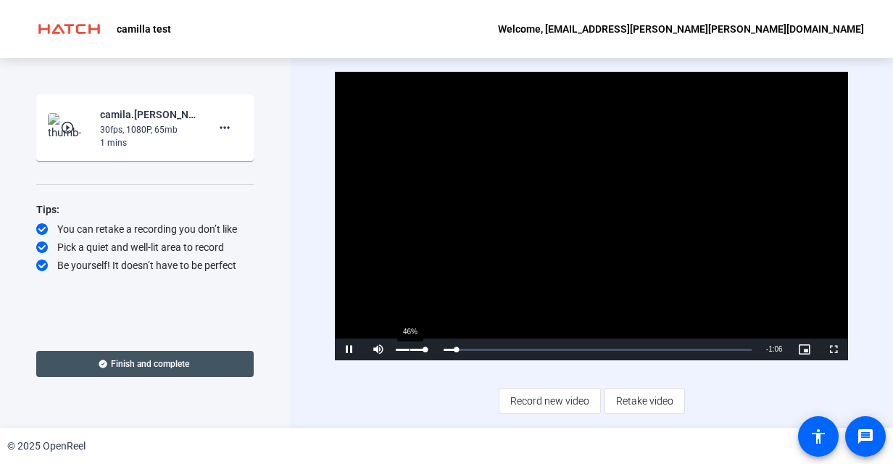
click at [409, 350] on div "46%" at bounding box center [411, 350] width 30 height 2
click at [405, 350] on div "37%" at bounding box center [411, 350] width 30 height 2
click at [357, 350] on span "Video Player" at bounding box center [349, 350] width 29 height 0
click at [225, 129] on mat-icon "more_horiz" at bounding box center [224, 127] width 17 height 17
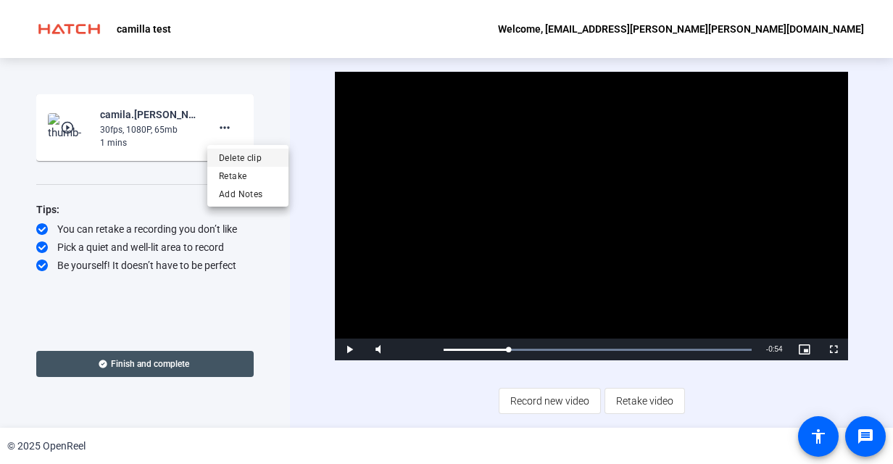
click at [248, 160] on span "Delete clip" at bounding box center [248, 157] width 58 height 17
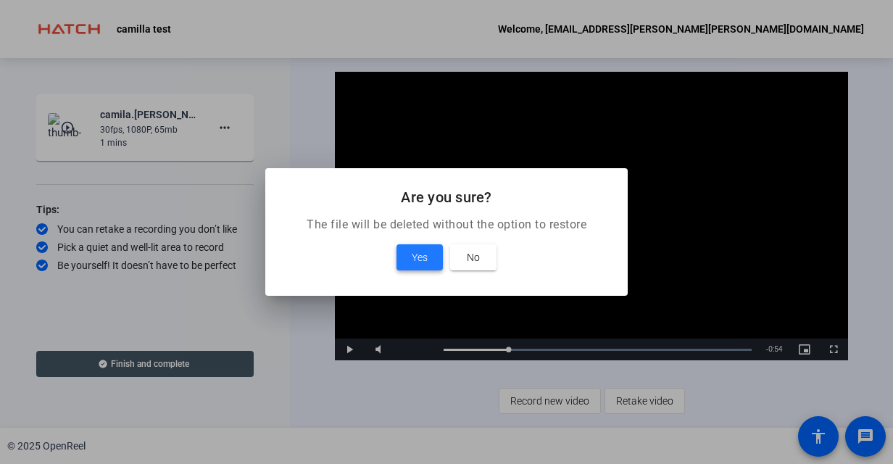
click at [408, 248] on span at bounding box center [420, 257] width 46 height 35
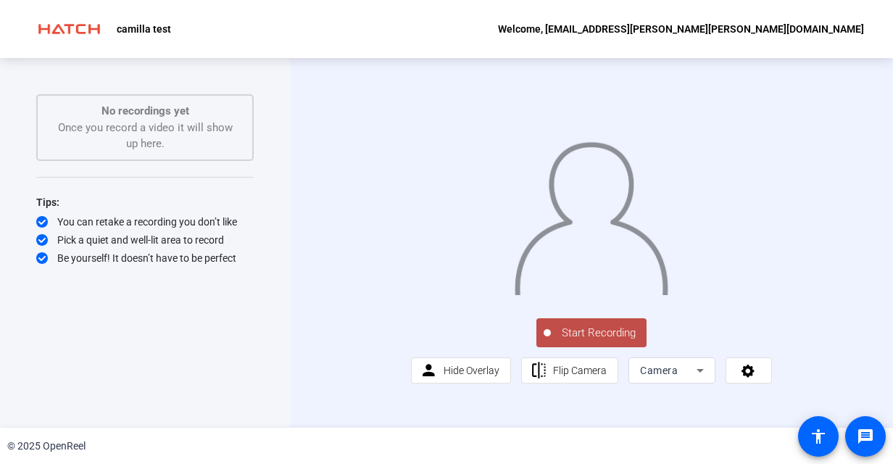
scroll to position [13, 0]
drag, startPoint x: 566, startPoint y: 364, endPoint x: 558, endPoint y: 363, distance: 7.4
click at [566, 342] on span "Start Recording" at bounding box center [599, 333] width 96 height 17
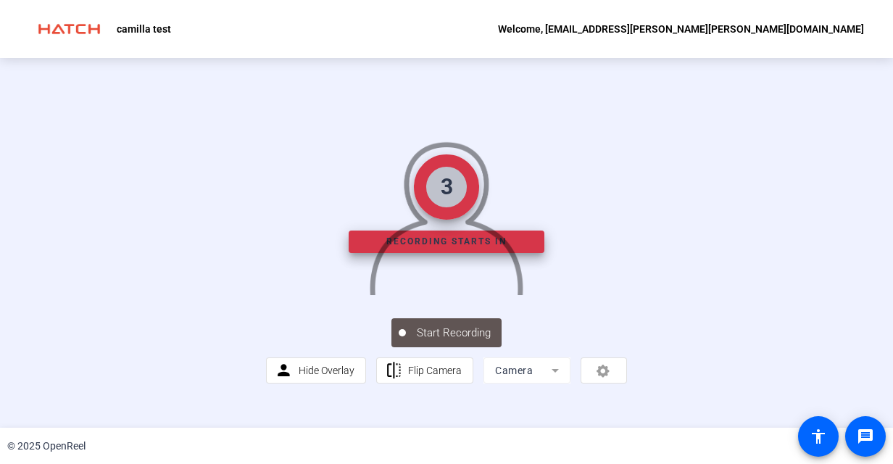
scroll to position [0, 0]
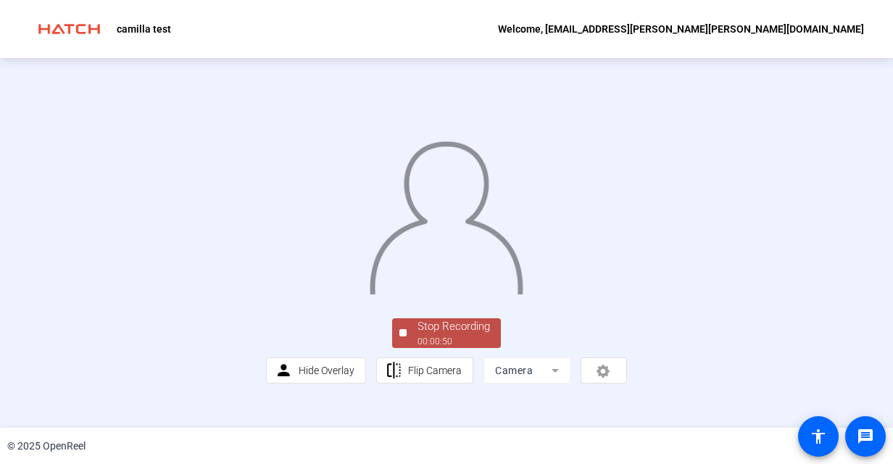
click at [614, 218] on div at bounding box center [446, 203] width 361 height 203
click at [463, 348] on div "00:00:52" at bounding box center [454, 341] width 73 height 13
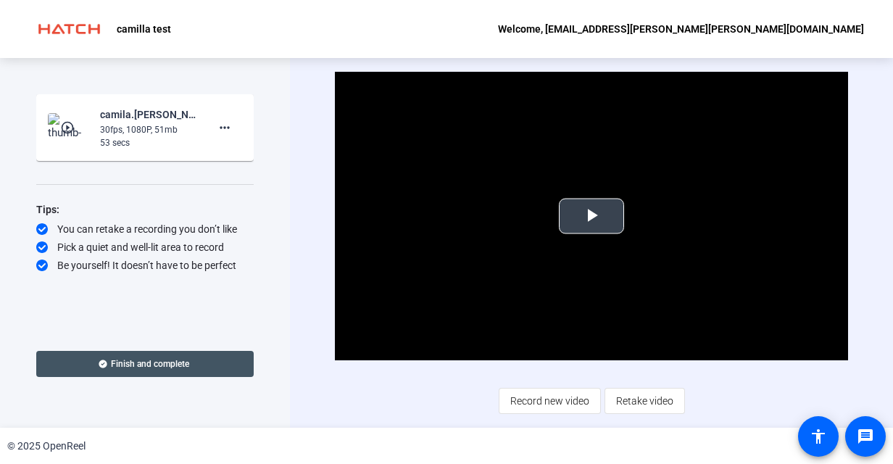
click at [592, 216] on span "Video Player" at bounding box center [592, 216] width 0 height 0
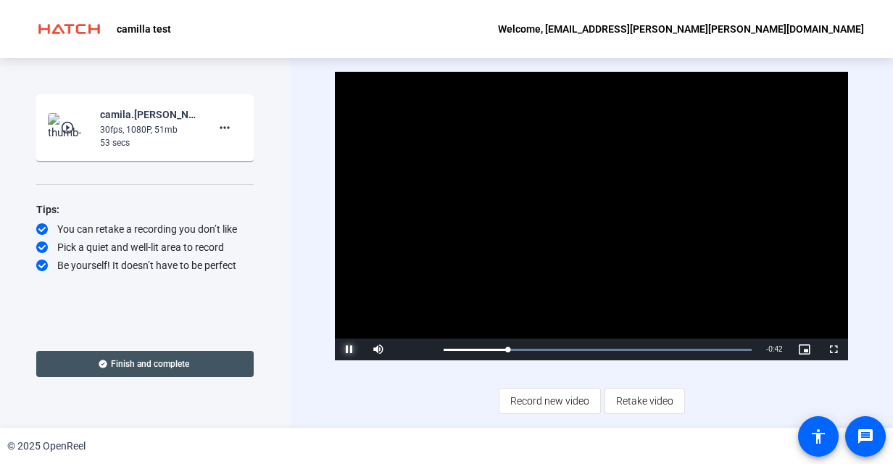
click at [350, 350] on span "Video Player" at bounding box center [349, 350] width 29 height 0
click at [234, 136] on span at bounding box center [224, 127] width 35 height 35
click at [255, 160] on span "Delete clip" at bounding box center [248, 157] width 58 height 17
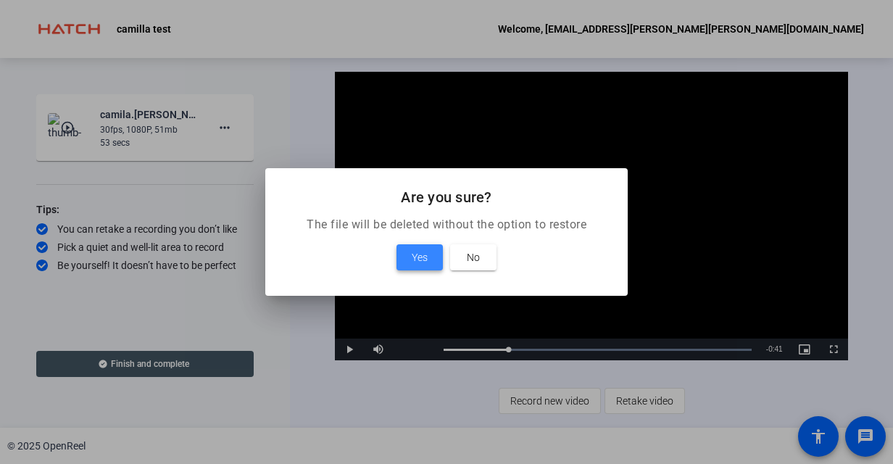
click at [413, 257] on span "Yes" at bounding box center [420, 257] width 16 height 17
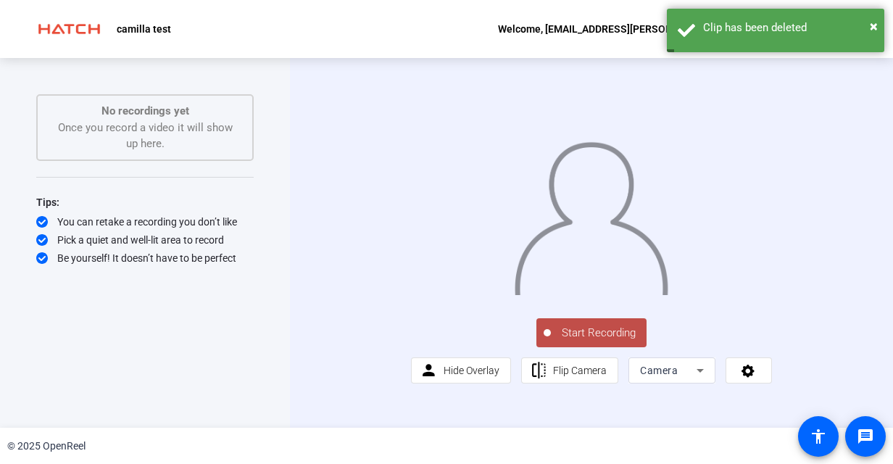
click at [581, 342] on span "Start Recording" at bounding box center [599, 333] width 96 height 17
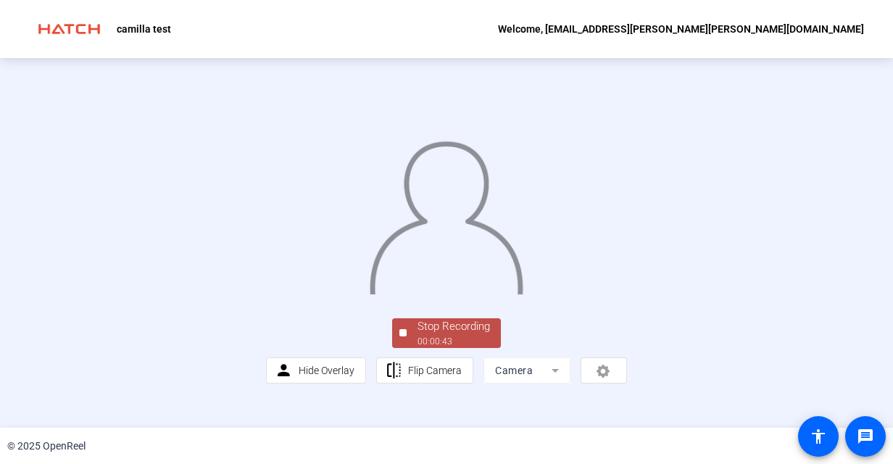
scroll to position [73, 0]
click at [408, 348] on span "Stop Recording 00:03:02" at bounding box center [454, 333] width 94 height 30
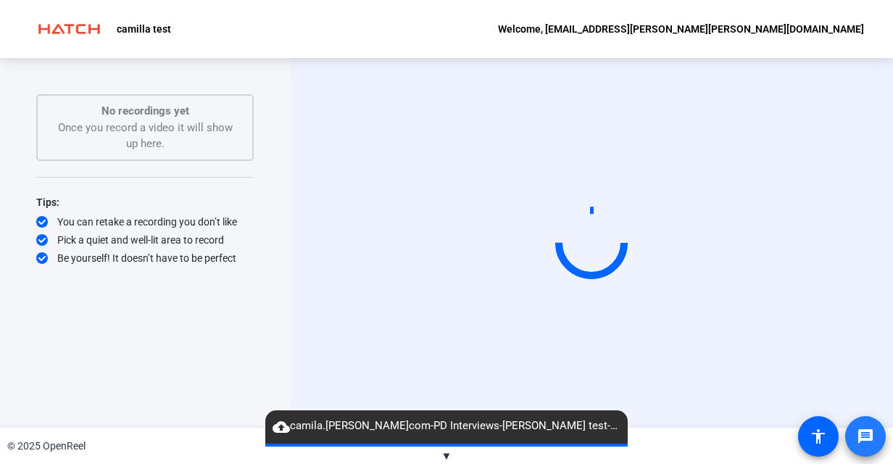
click at [872, 434] on mat-icon "message" at bounding box center [865, 436] width 17 height 17
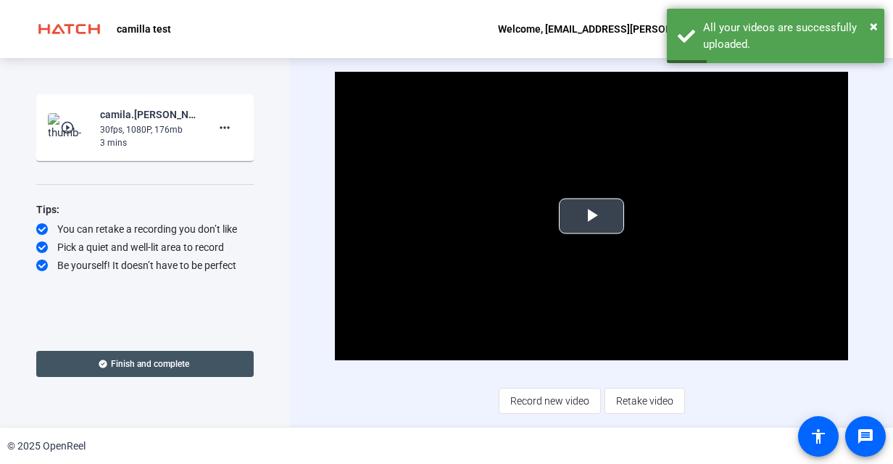
click at [592, 216] on span "Video Player" at bounding box center [592, 216] width 0 height 0
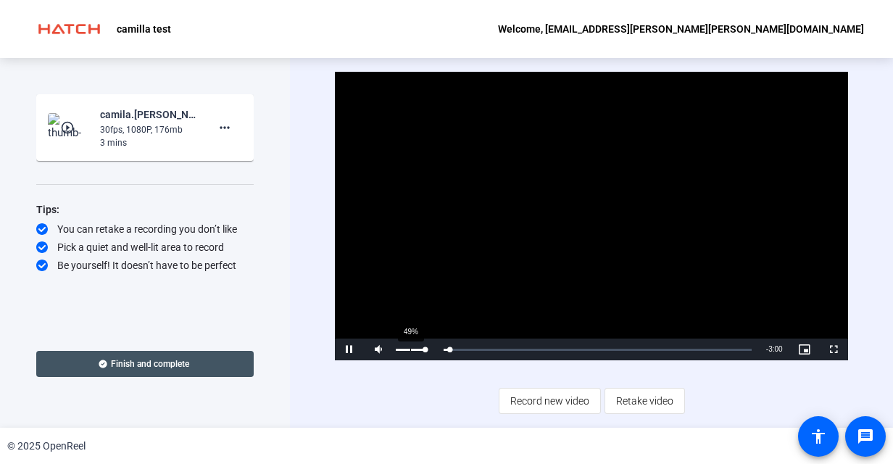
click at [410, 349] on div "49%" at bounding box center [411, 350] width 30 height 2
drag, startPoint x: 487, startPoint y: 349, endPoint x: 443, endPoint y: 350, distance: 43.5
click at [444, 350] on div "0:25" at bounding box center [465, 350] width 43 height 4
click at [351, 350] on span "Video Player" at bounding box center [349, 350] width 29 height 0
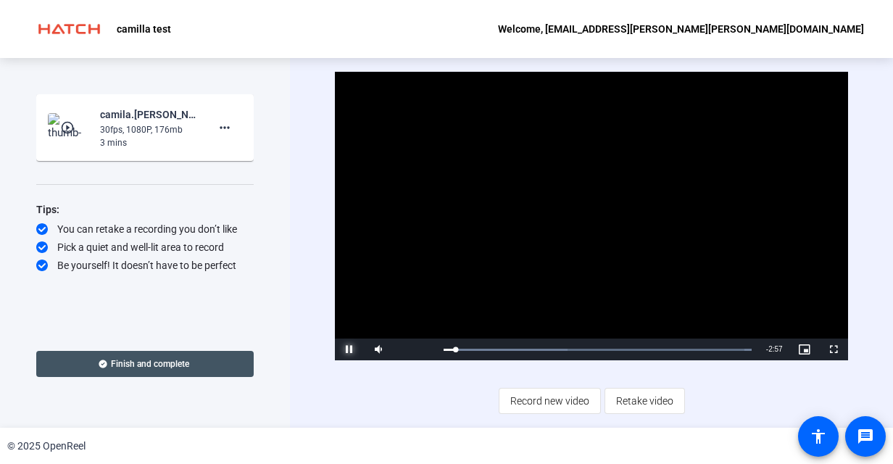
click at [351, 350] on span "Video Player" at bounding box center [349, 350] width 29 height 0
click at [556, 400] on span "Record new video" at bounding box center [550, 401] width 79 height 28
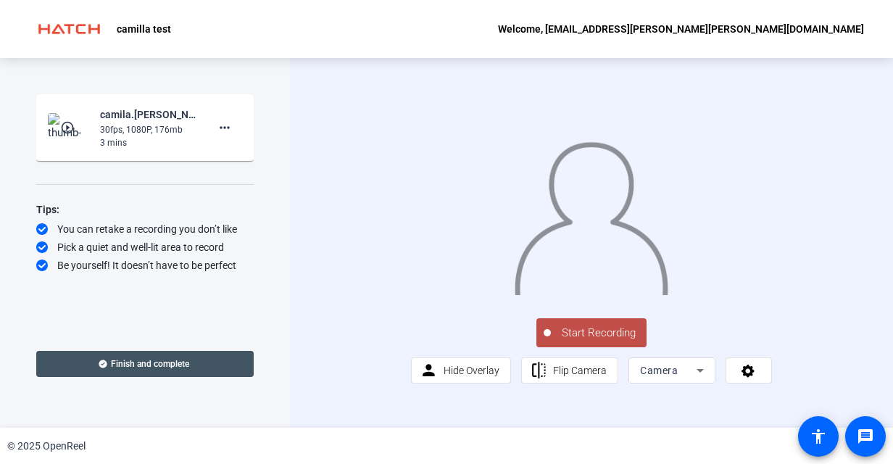
click at [575, 342] on span "Start Recording" at bounding box center [599, 333] width 96 height 17
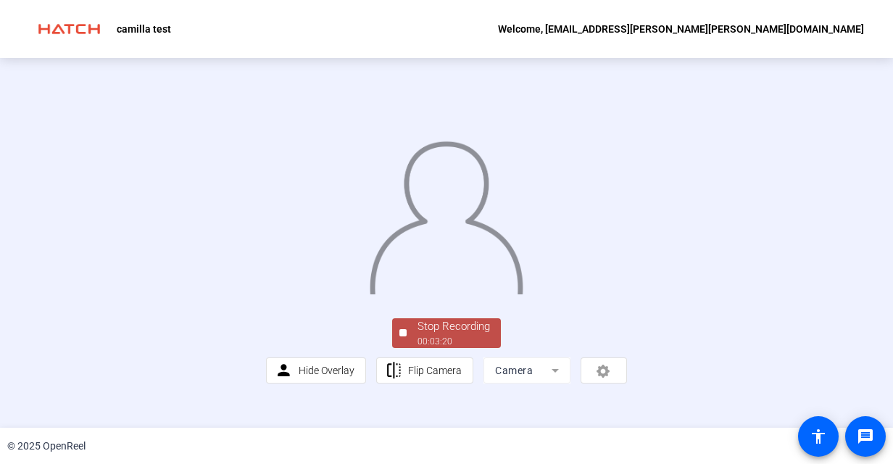
click at [627, 288] on div at bounding box center [446, 203] width 361 height 203
click at [470, 335] on div "Stop Recording" at bounding box center [454, 326] width 73 height 17
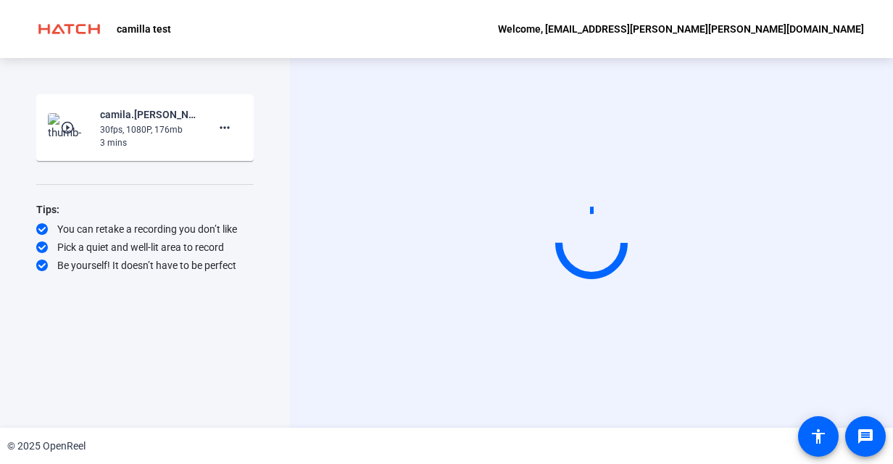
scroll to position [0, 0]
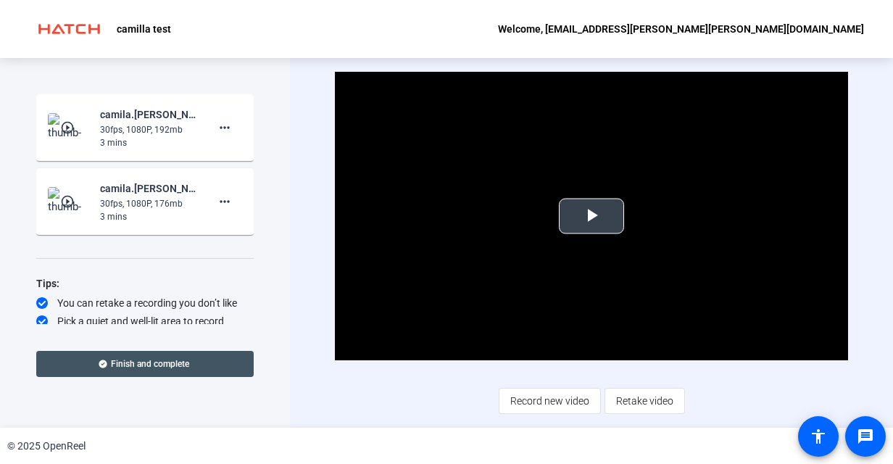
click at [592, 216] on span "Video Player" at bounding box center [592, 216] width 0 height 0
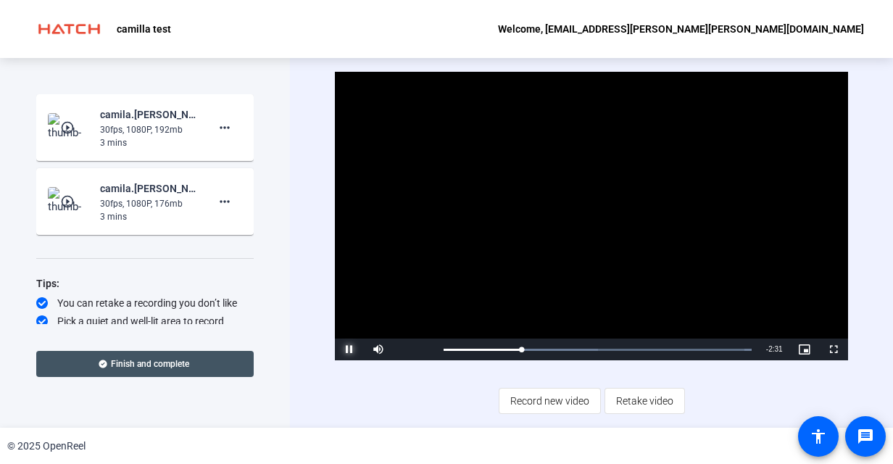
click at [349, 350] on span "Video Player" at bounding box center [349, 350] width 29 height 0
click at [553, 405] on span "Record new video" at bounding box center [550, 401] width 79 height 28
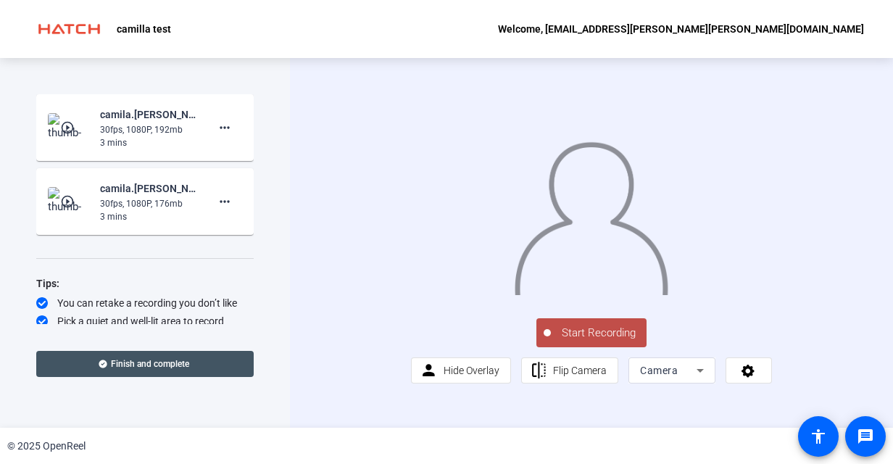
click at [590, 342] on span "Start Recording" at bounding box center [599, 333] width 96 height 17
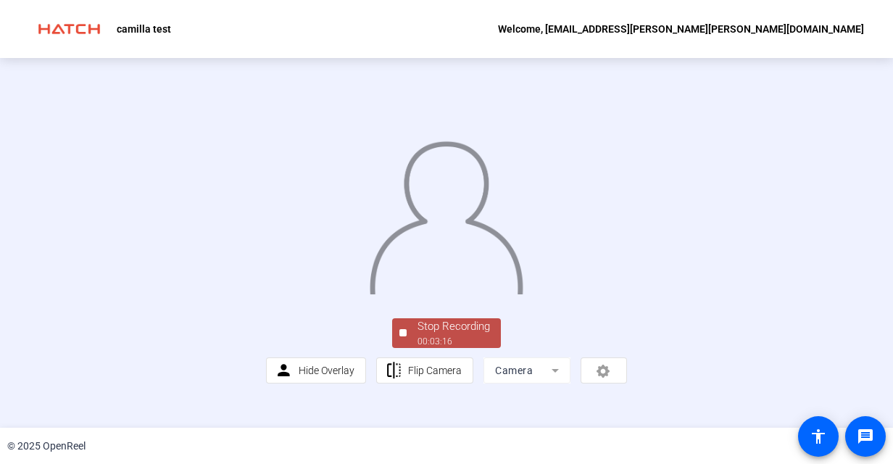
scroll to position [82, 0]
click at [458, 335] on div "Stop Recording" at bounding box center [454, 326] width 73 height 17
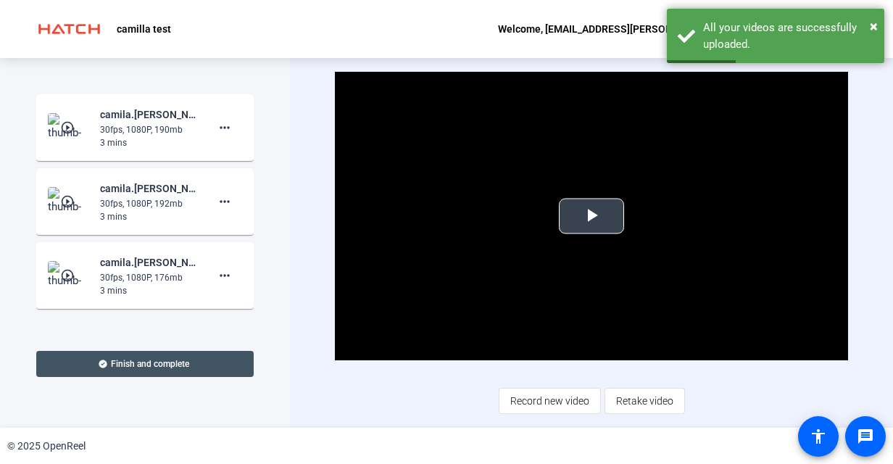
click at [592, 216] on span "Video Player" at bounding box center [592, 216] width 0 height 0
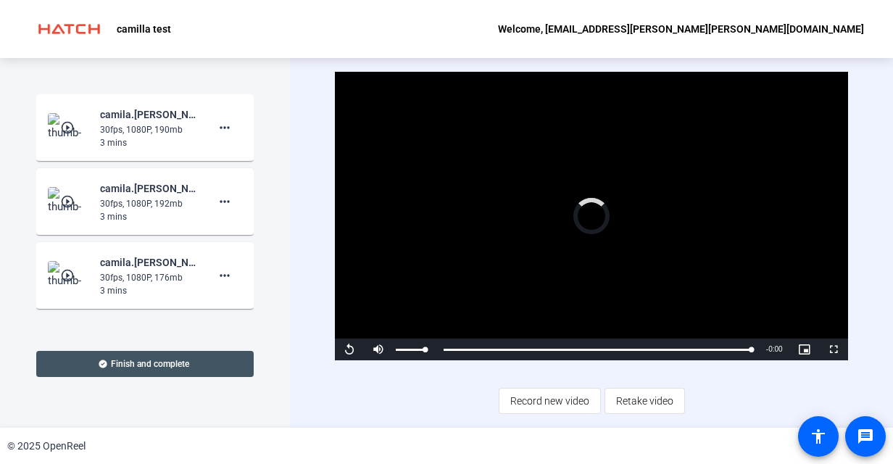
drag, startPoint x: 751, startPoint y: 350, endPoint x: 429, endPoint y: 352, distance: 322.0
click at [429, 352] on div "Replay Mute Current Time 3:18 / Duration 3:18 Loaded : 100.00% 0:00 3:18 Stream…" at bounding box center [591, 350] width 513 height 22
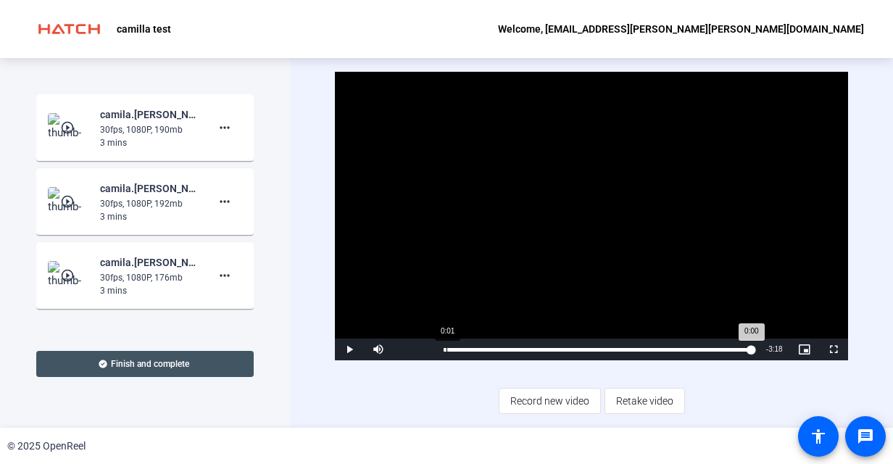
click at [447, 351] on div "0:01" at bounding box center [447, 350] width 1 height 4
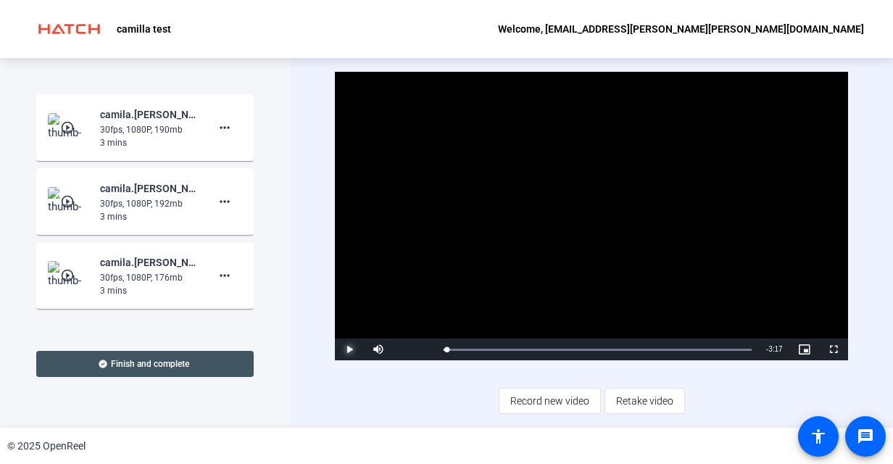
click at [350, 350] on span "Video Player" at bounding box center [349, 350] width 29 height 0
click at [346, 350] on span "Video Player" at bounding box center [349, 350] width 29 height 0
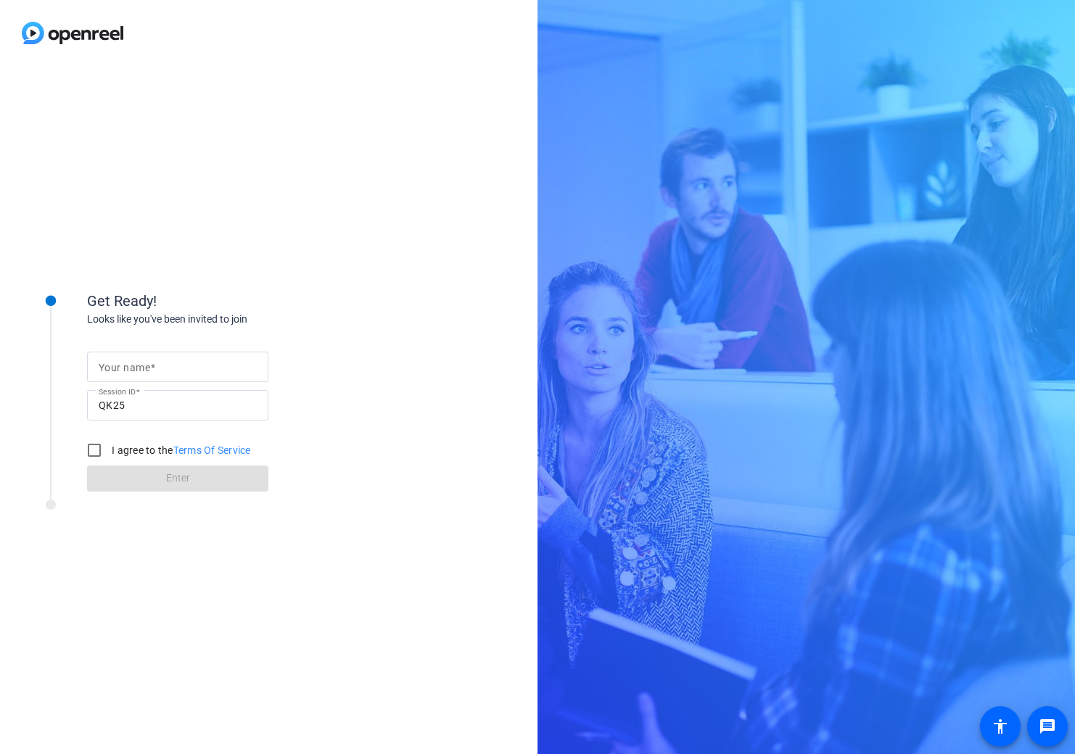
click at [135, 376] on div at bounding box center [178, 367] width 158 height 30
click at [148, 369] on input "Your name" at bounding box center [178, 366] width 158 height 17
type input "Camilla Correa da Silva Lopes"
click at [91, 450] on input "I agree to the Terms Of Service" at bounding box center [94, 450] width 29 height 29
checkbox input "true"
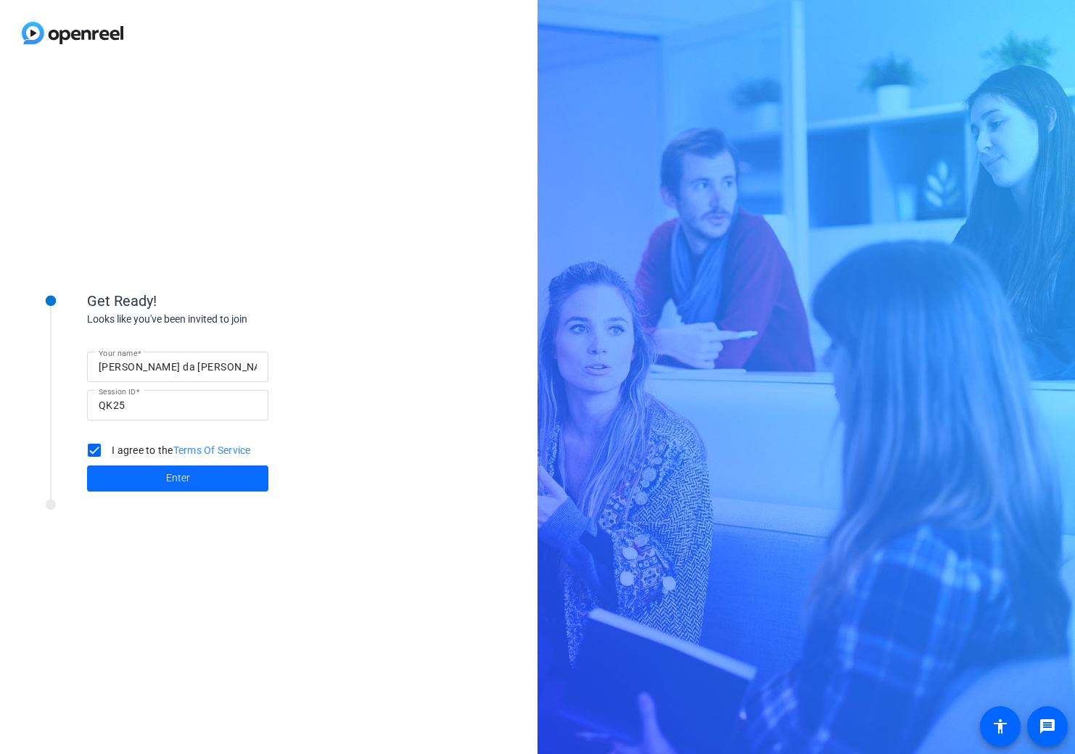
click at [130, 472] on span at bounding box center [177, 478] width 181 height 35
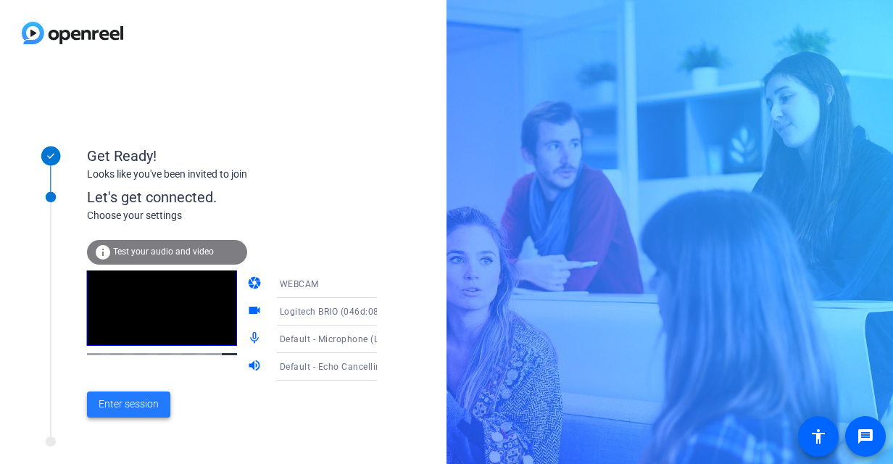
click at [133, 408] on span "Enter session" at bounding box center [129, 404] width 60 height 15
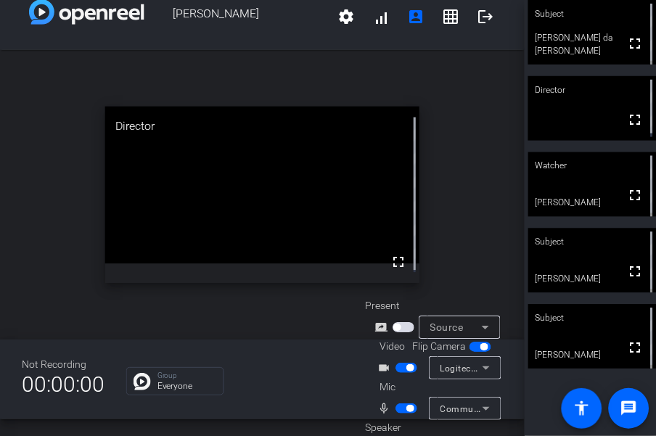
scroll to position [17, 0]
